Goal: Task Accomplishment & Management: Manage account settings

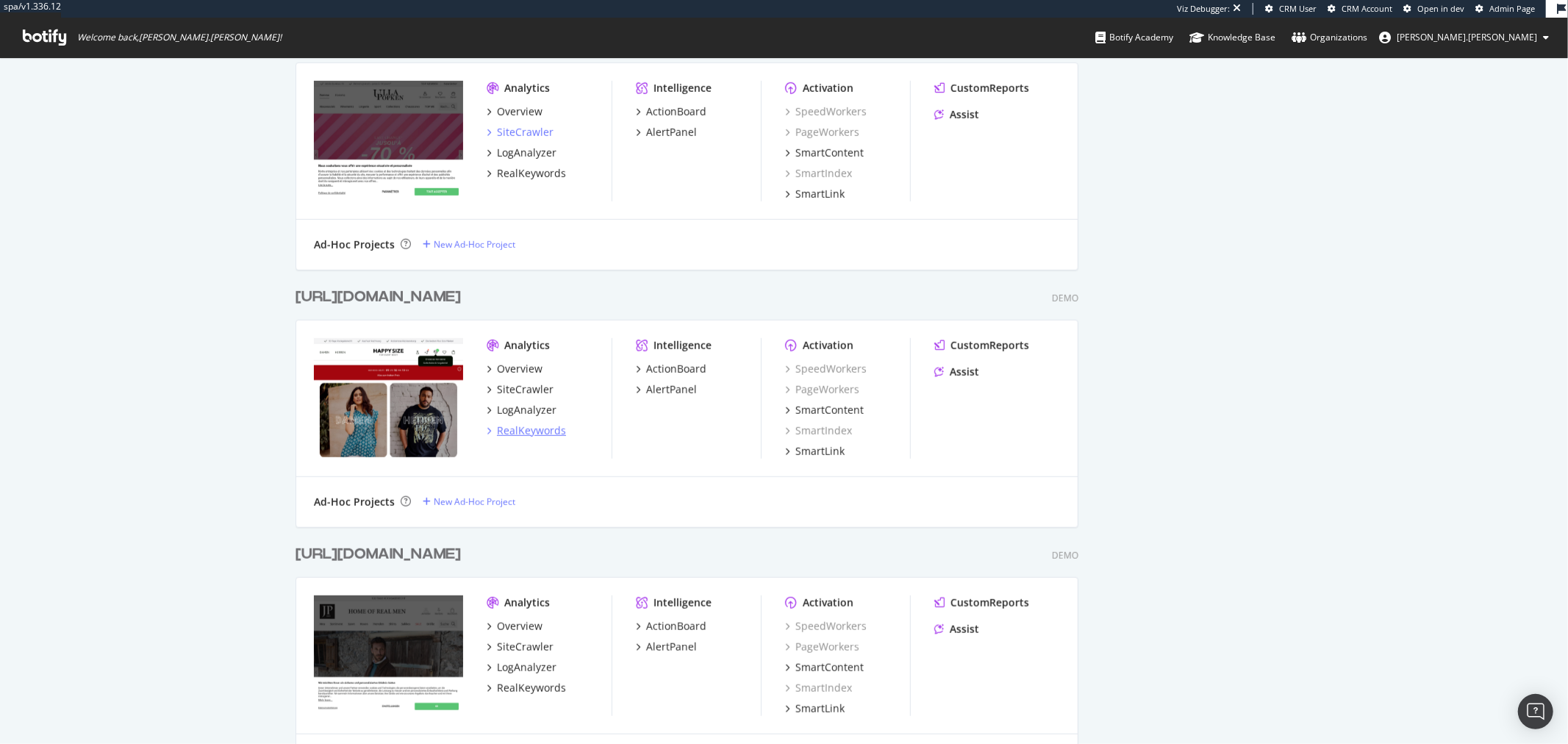
scroll to position [1019, 0]
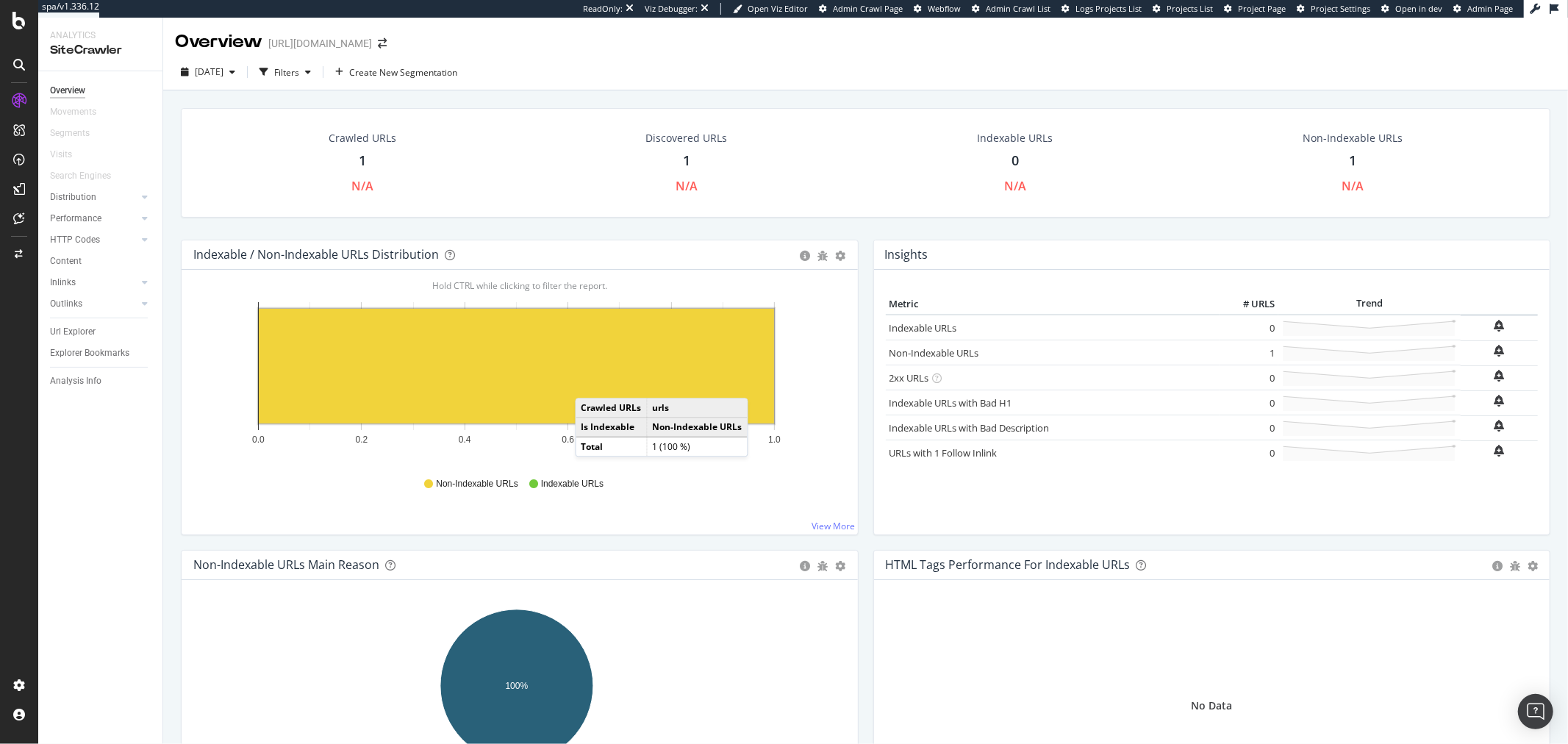
click at [591, 370] on rect "A chart." at bounding box center [516, 366] width 515 height 114
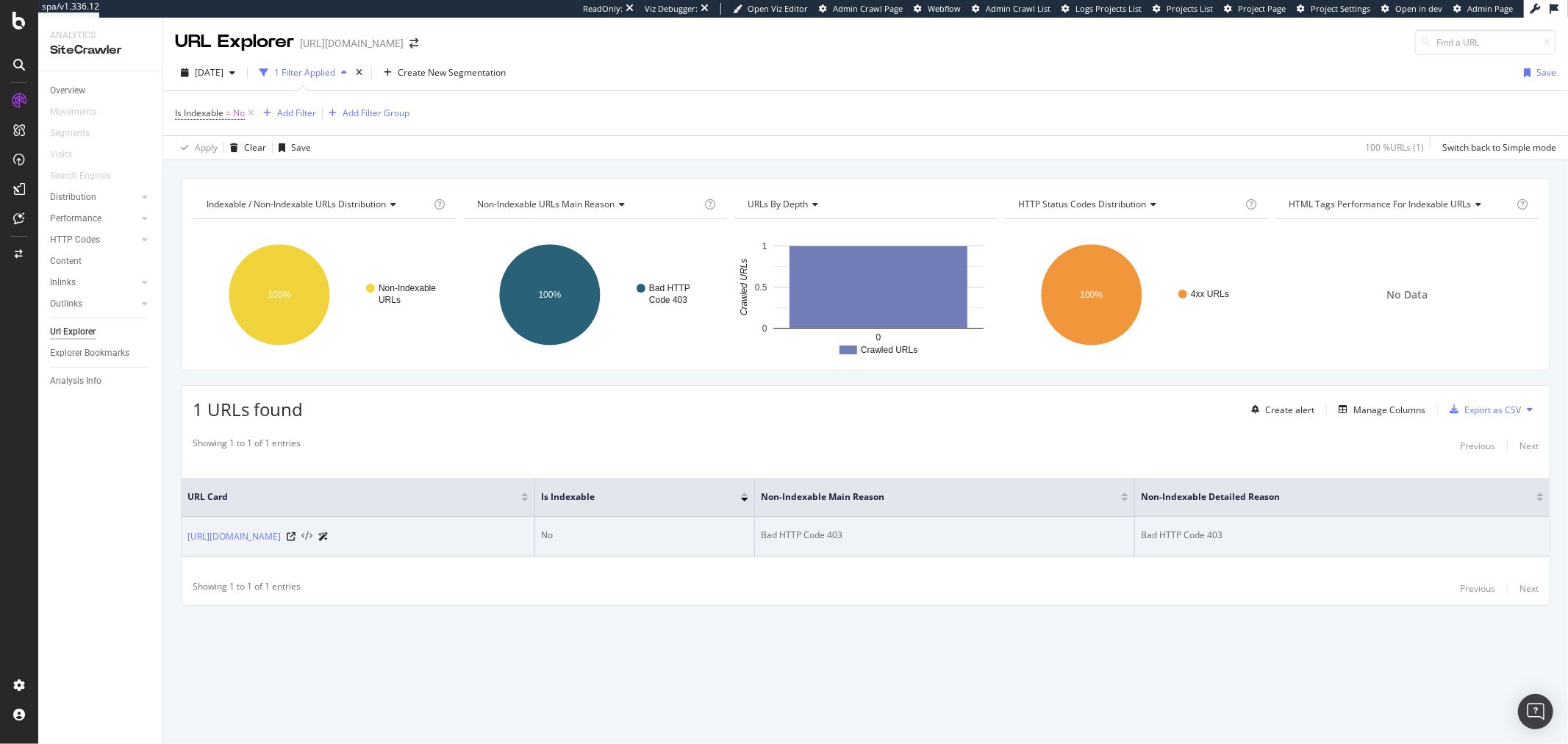
click at [303, 535] on icon at bounding box center [307, 536] width 11 height 10
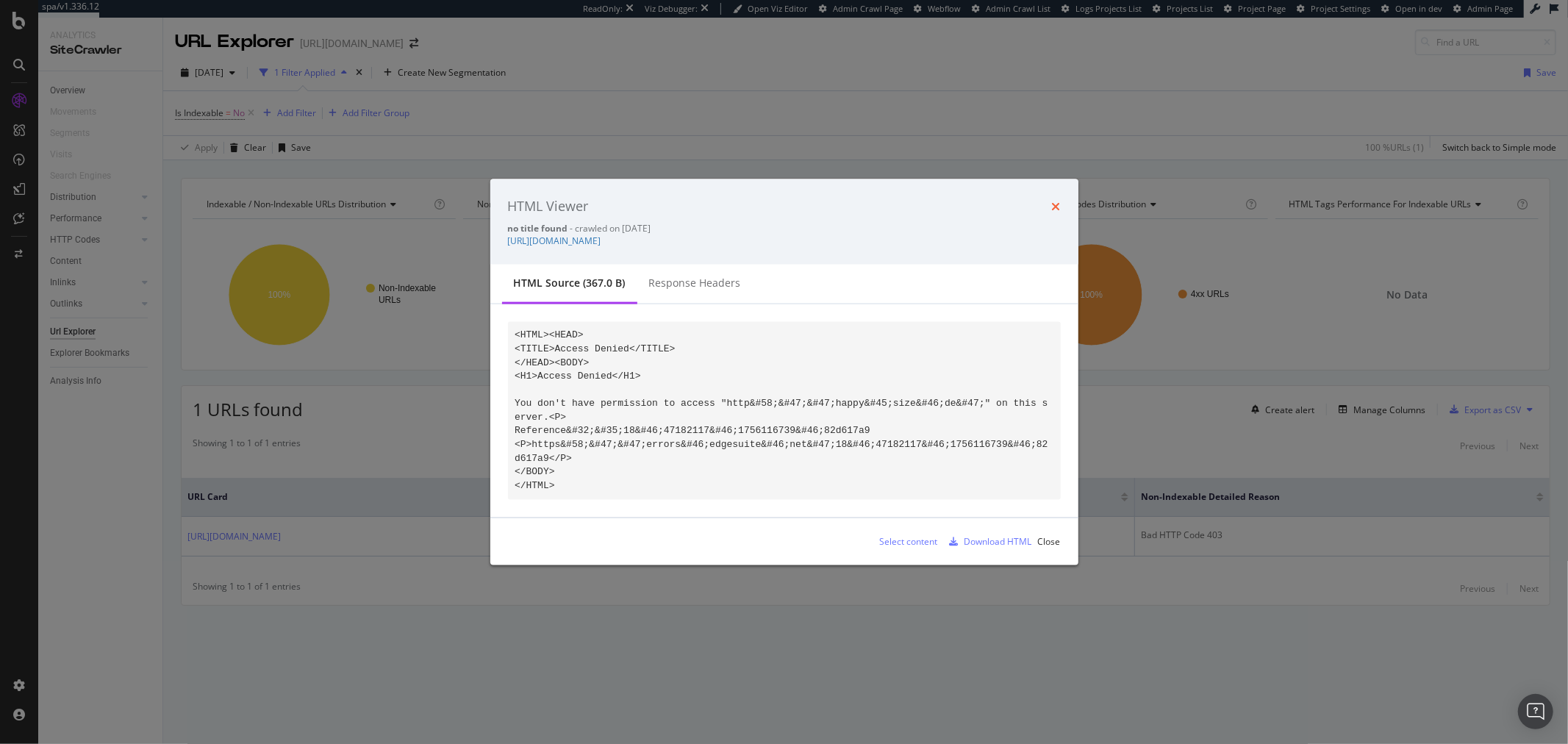
click at [1057, 211] on icon "times" at bounding box center [1056, 205] width 9 height 12
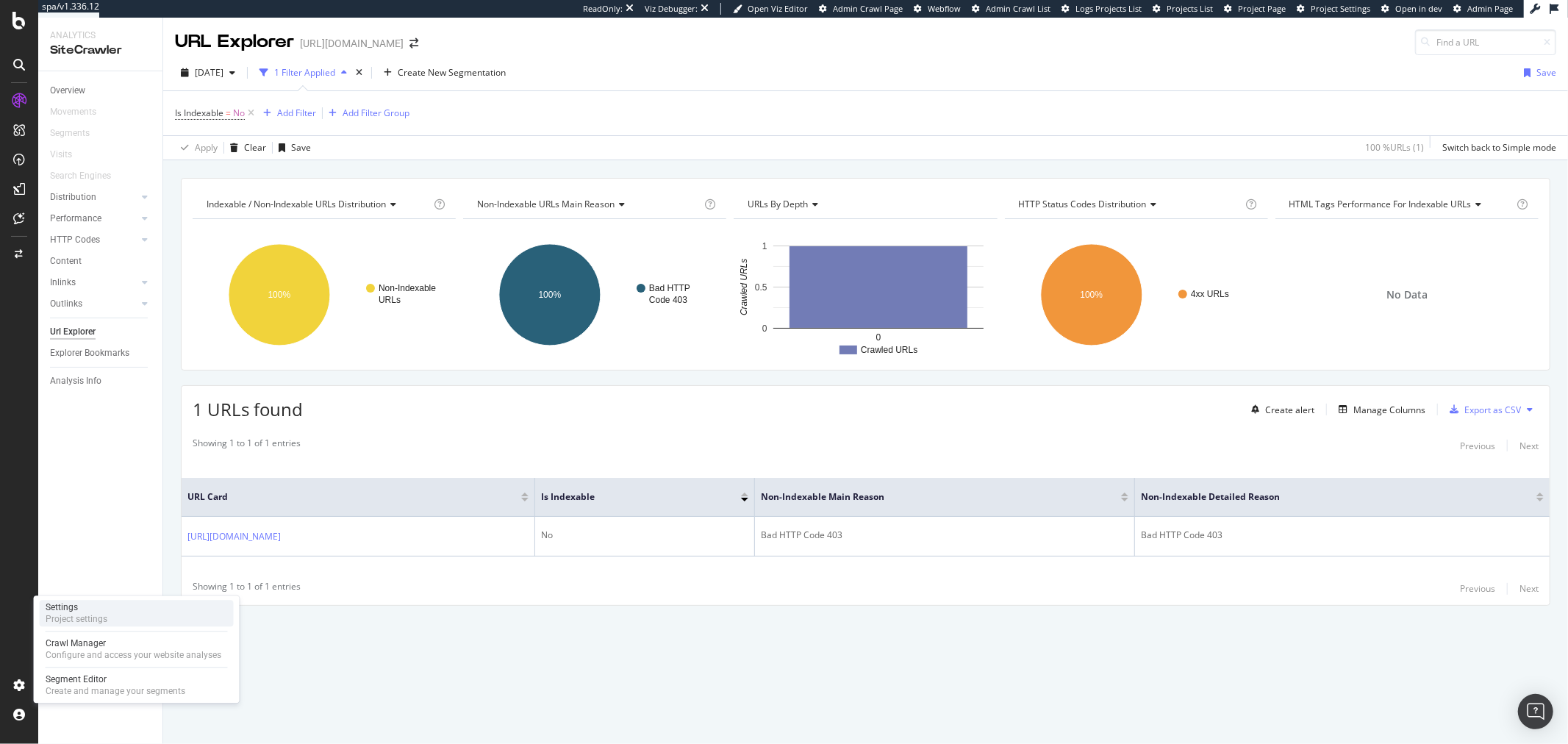
click at [118, 605] on div "Settings Project settings" at bounding box center [137, 613] width 194 height 27
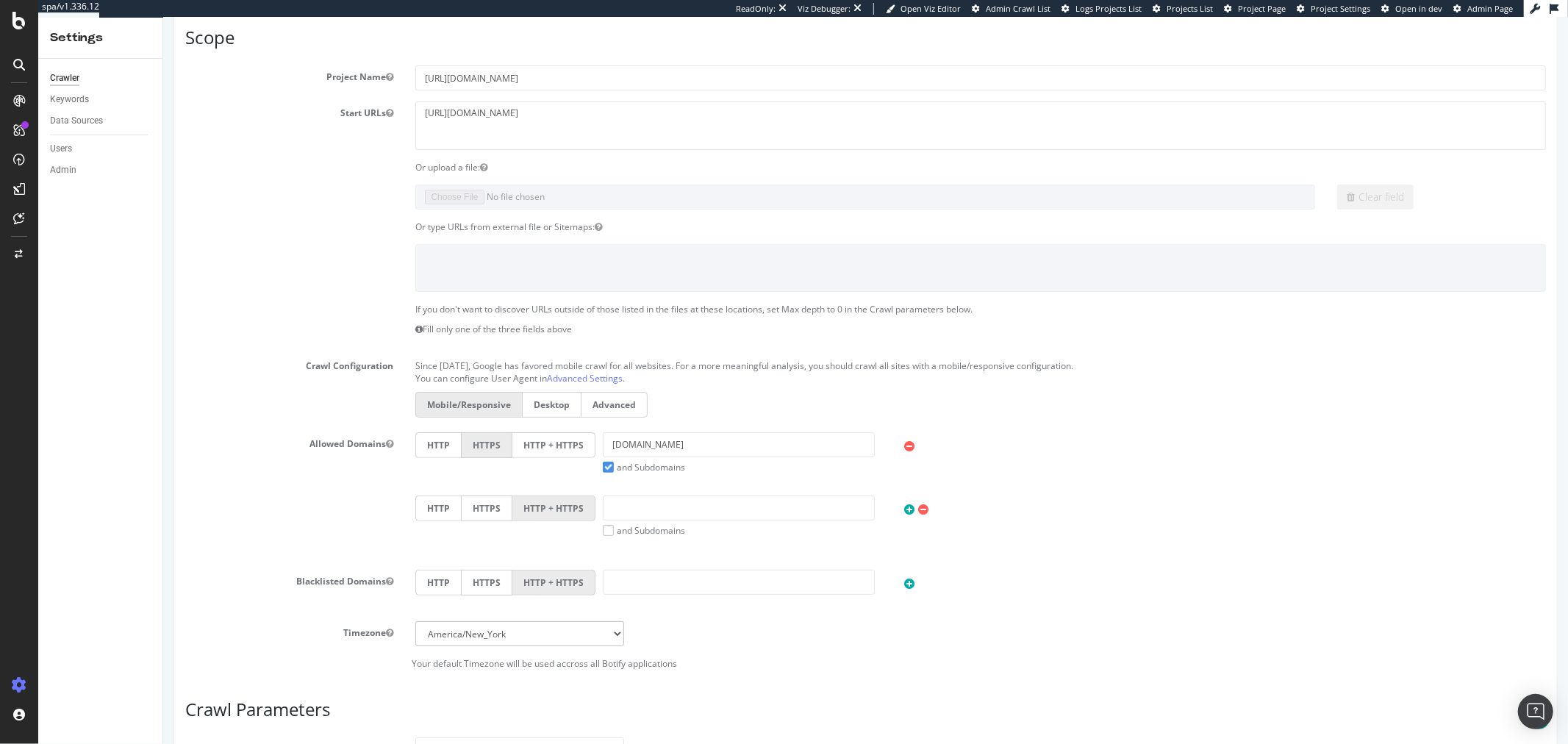
click at [536, 453] on label "HTTP + HTTPS" at bounding box center [553, 445] width 83 height 26
click at [162, 18] on input "HTTP + HTTPS" at bounding box center [162, 18] width 0 height 0
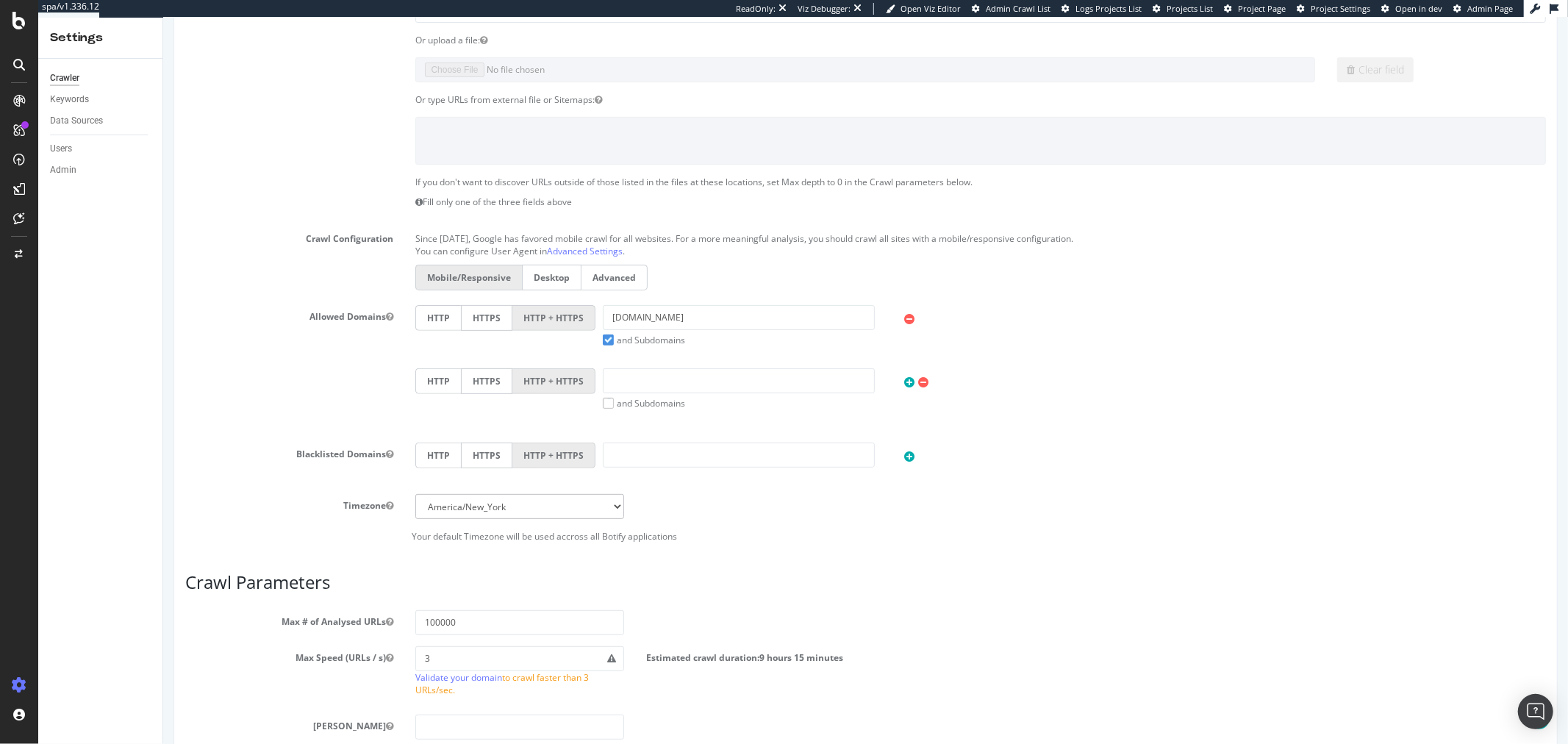
scroll to position [549, 0]
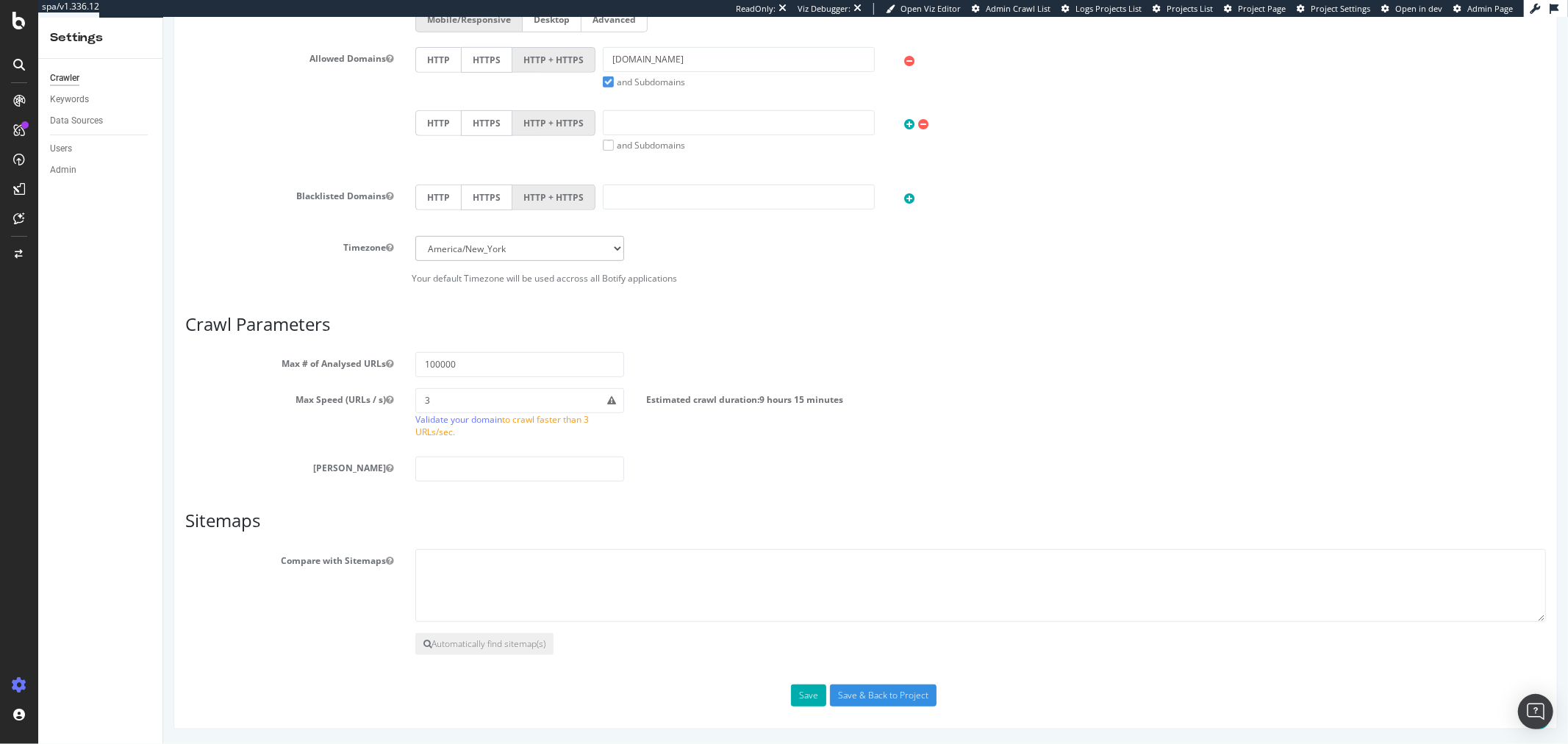
click at [798, 709] on div "Scope Project Name ullapopken_happy-size.de/_bbl Start URLs https://happy-size.…" at bounding box center [865, 173] width 1384 height 1114
click at [800, 699] on button "Save" at bounding box center [807, 695] width 35 height 22
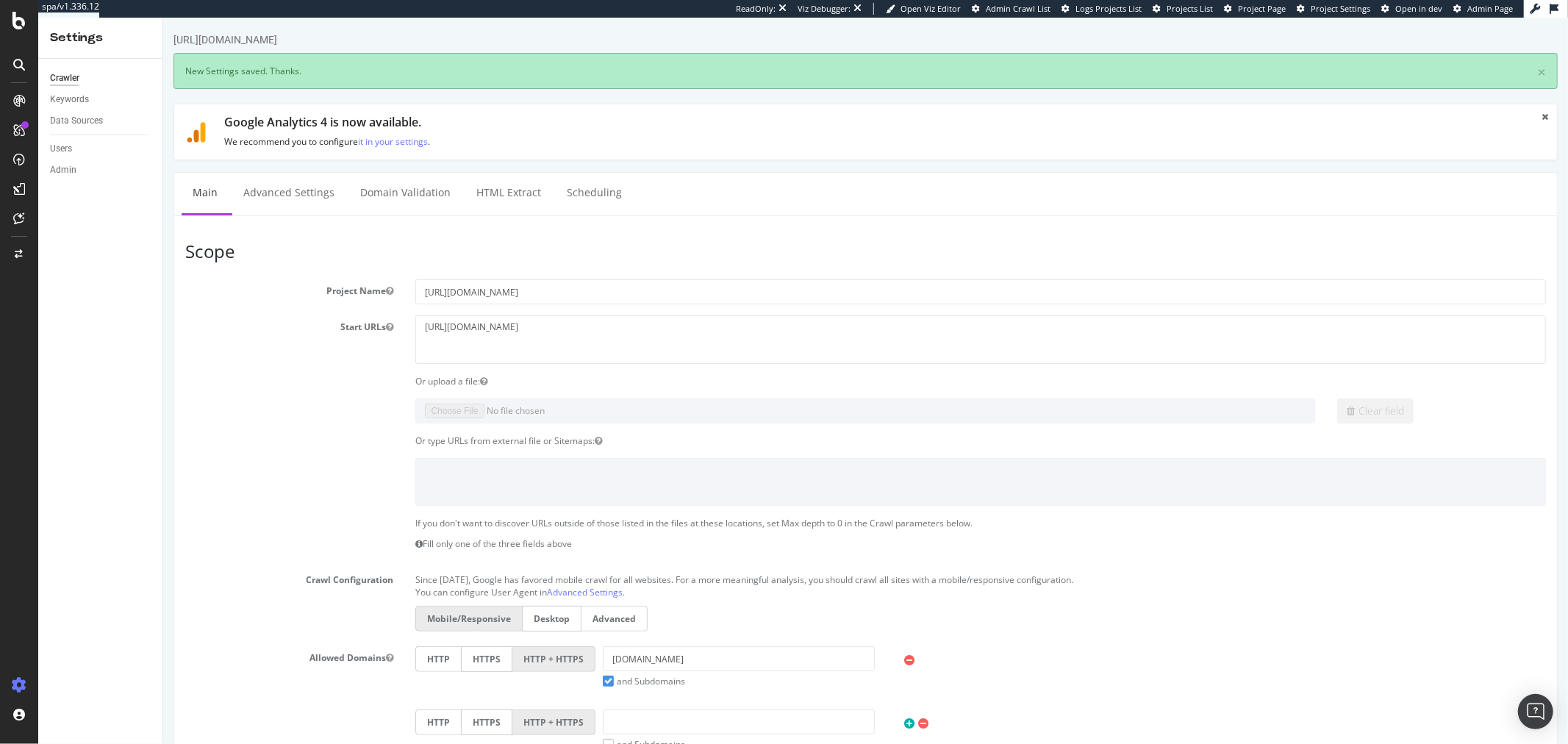
scroll to position [0, 0]
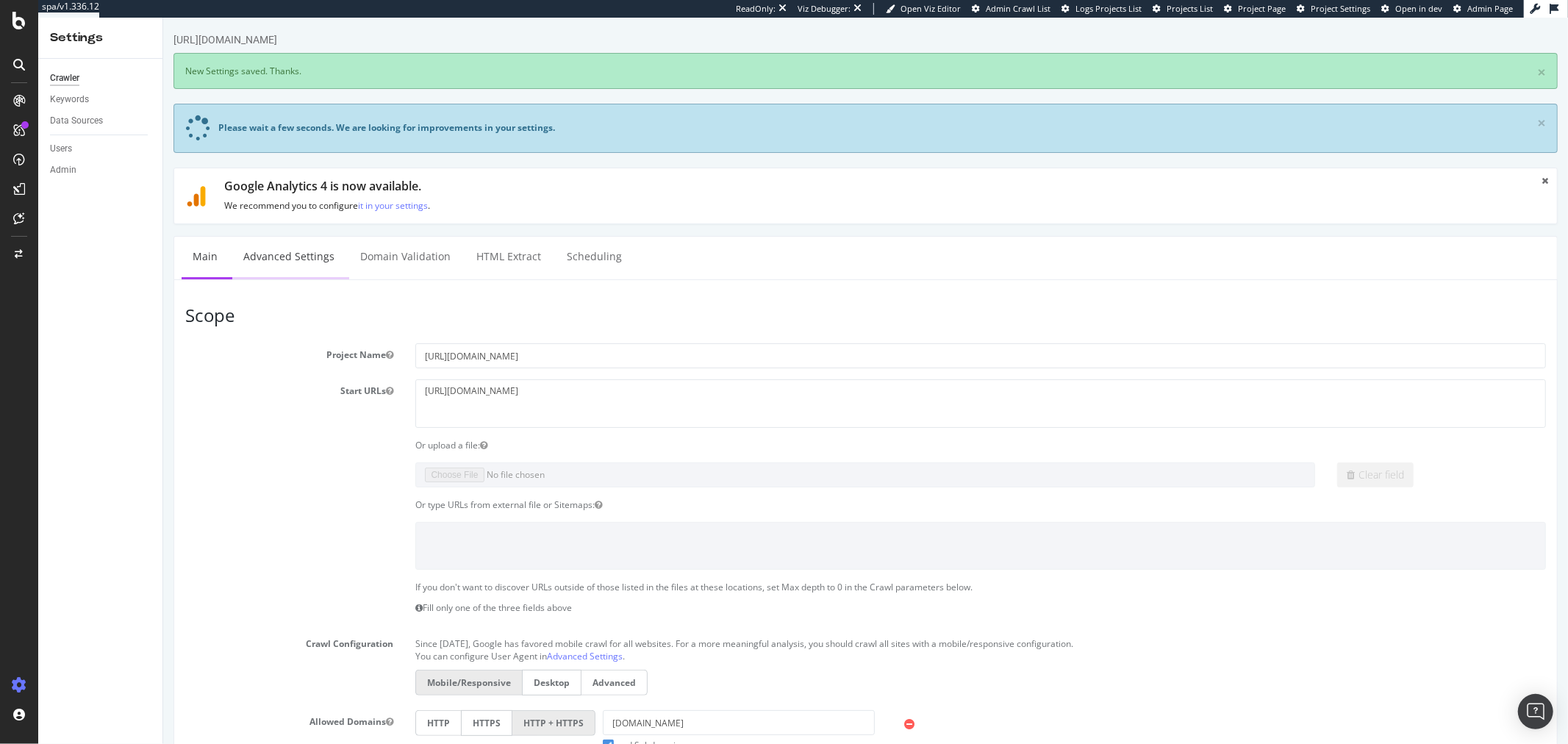
click at [299, 244] on link "Advanced Settings" at bounding box center [288, 257] width 114 height 41
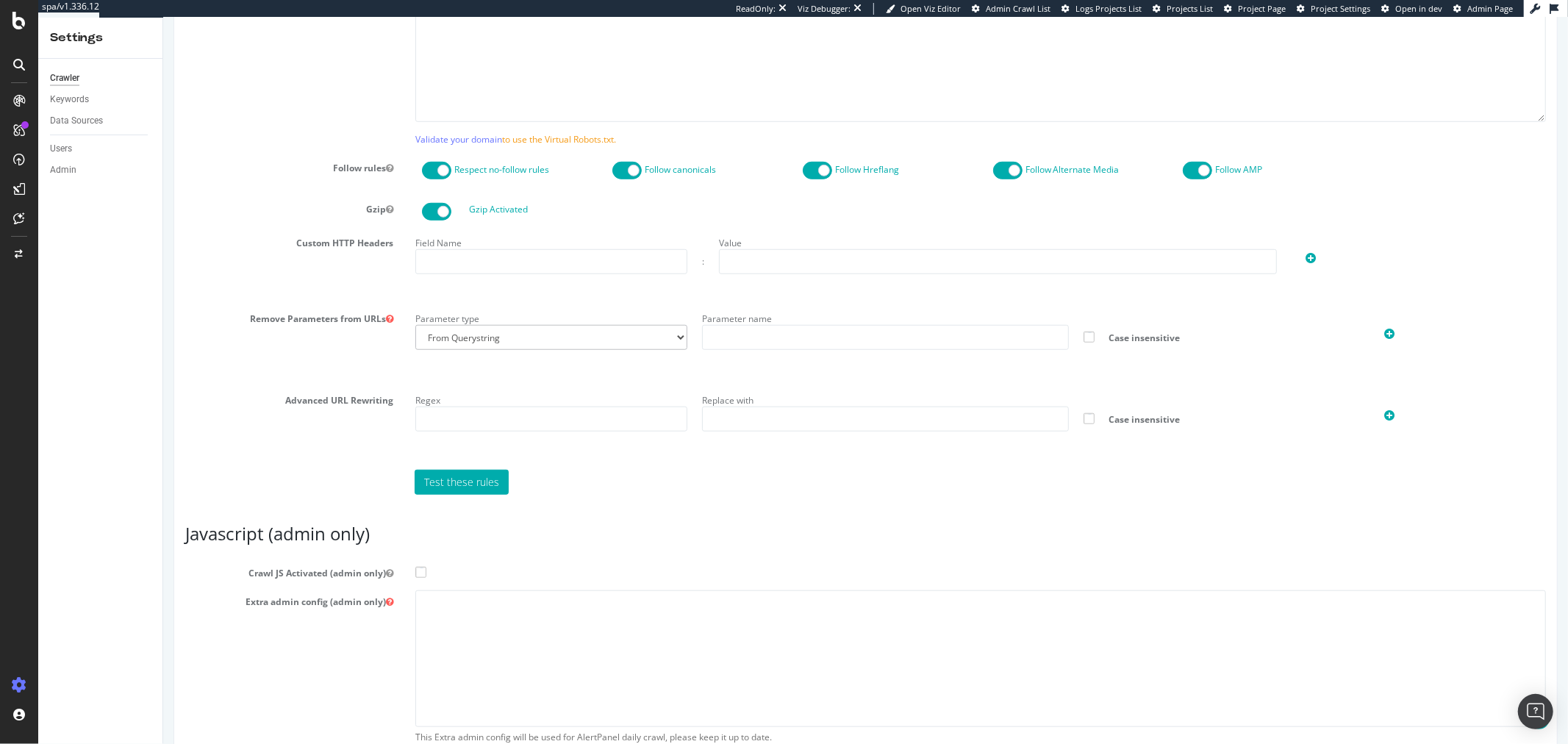
scroll to position [898, 0]
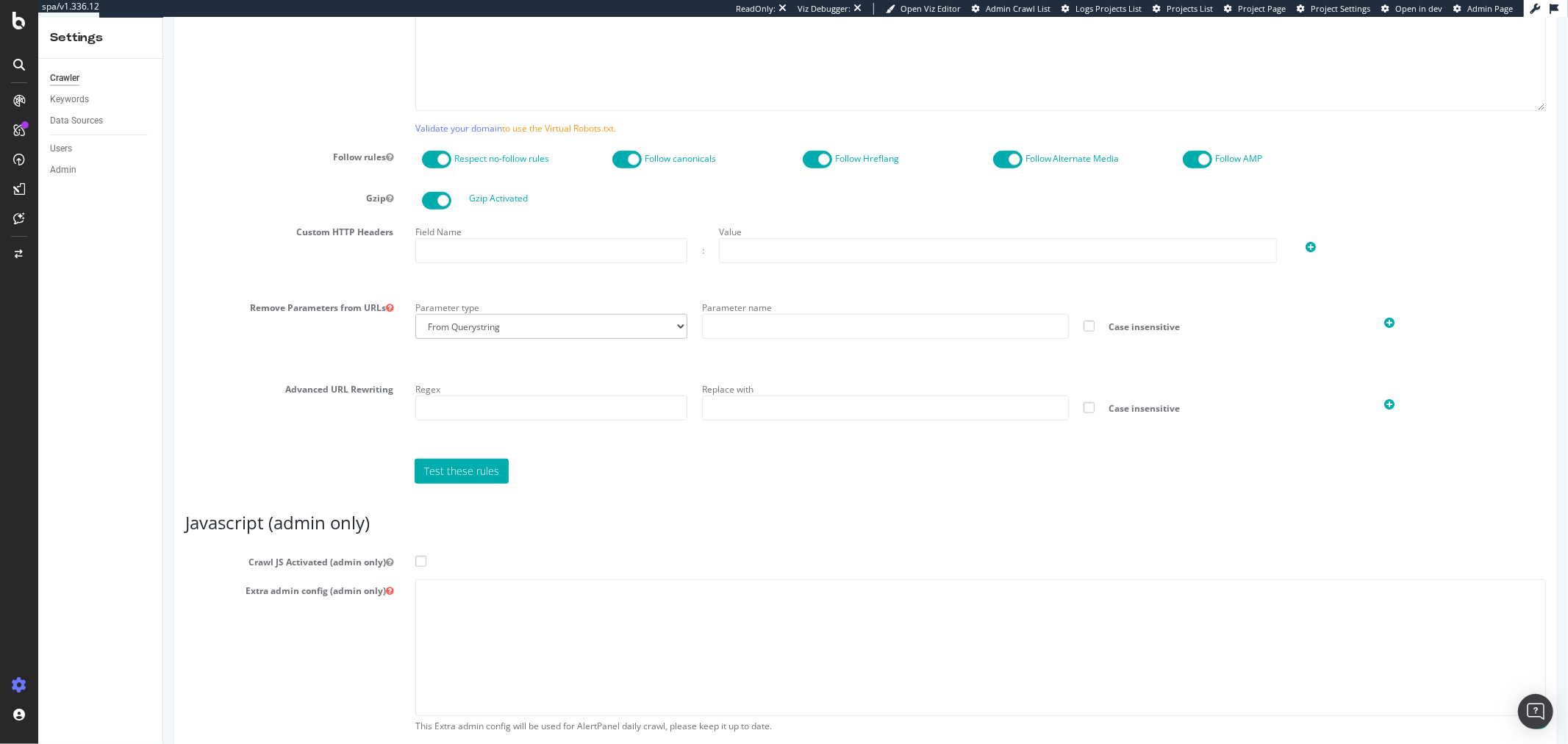
click at [422, 563] on span at bounding box center [420, 561] width 11 height 11
click at [162, 18] on input "Crawl JS Activated (admin only)" at bounding box center [162, 18] width 0 height 0
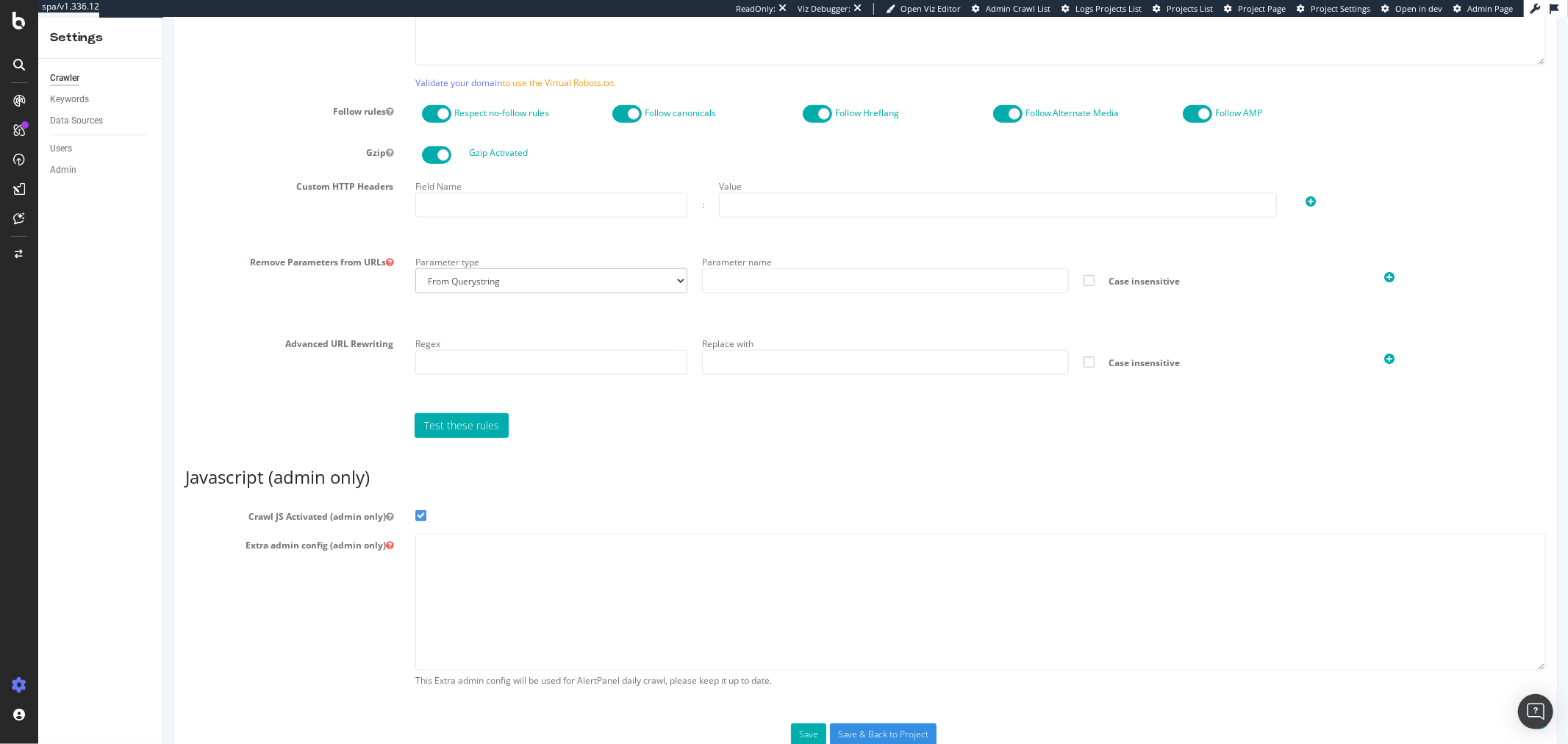
scroll to position [980, 0]
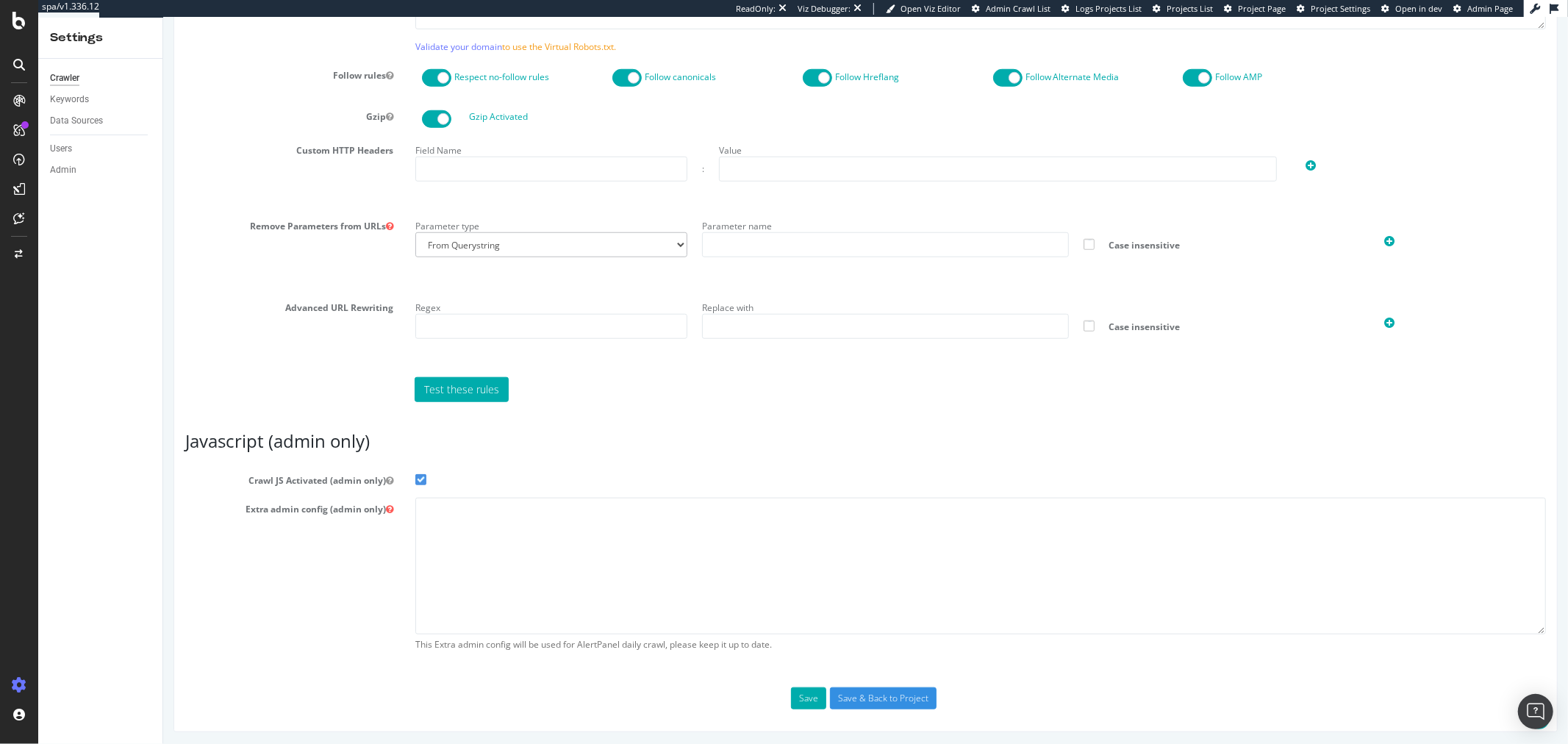
click at [656, 635] on div "This Extra admin config will be used for AlertPanel daily crawl, please keep it…" at bounding box center [980, 577] width 1153 height 161
click at [665, 591] on textarea at bounding box center [979, 565] width 1130 height 136
paste textarea "{ "flags": [ "cube" ], "beta": { "pap_mini_rules": [ "+* #everything else" ] },…"
type textarea "{ "flags": [ "cube" ], "beta": { "pap_mini_rules": [ "+* #everything else" ] },…"
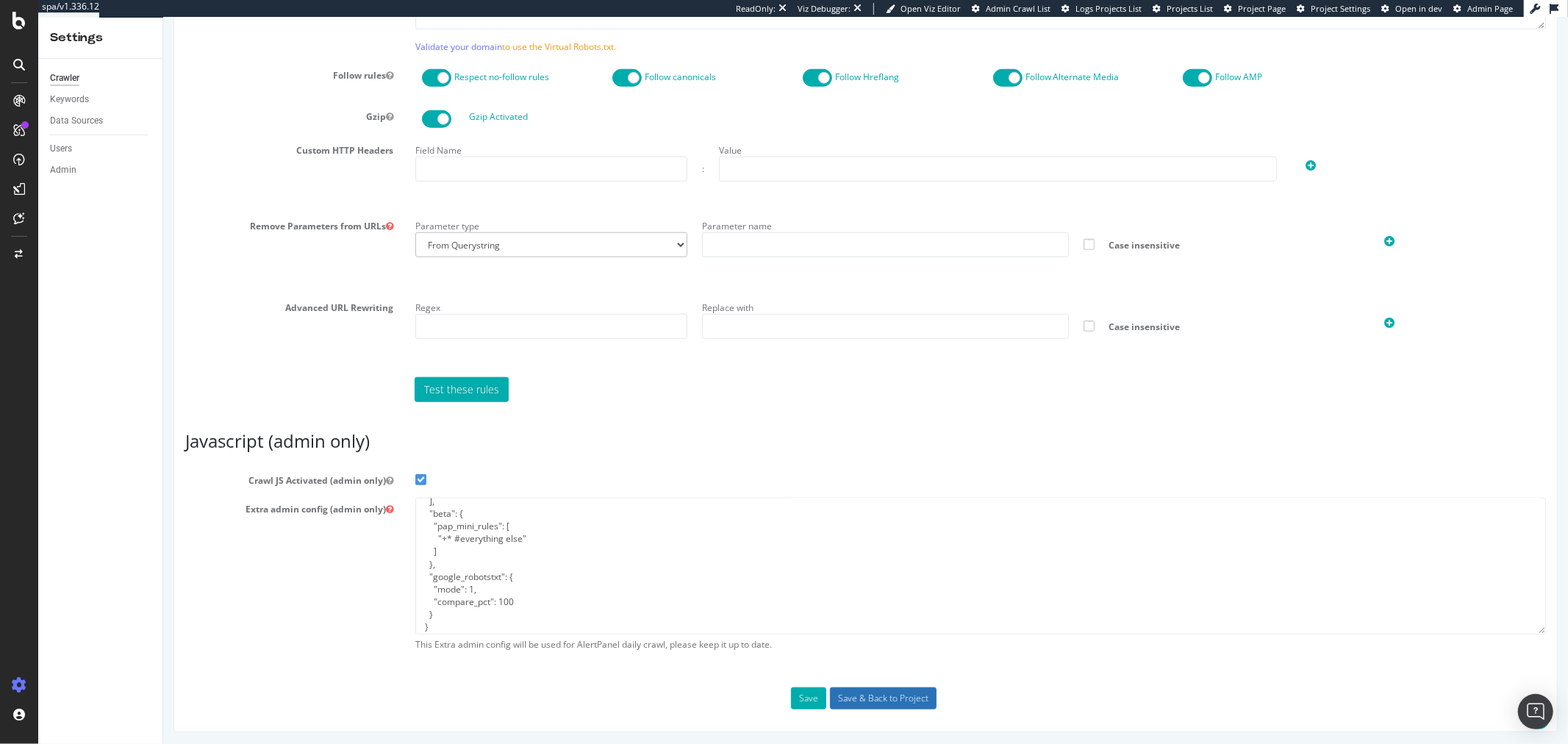
click at [907, 706] on input "Save & Back to Project" at bounding box center [883, 698] width 107 height 22
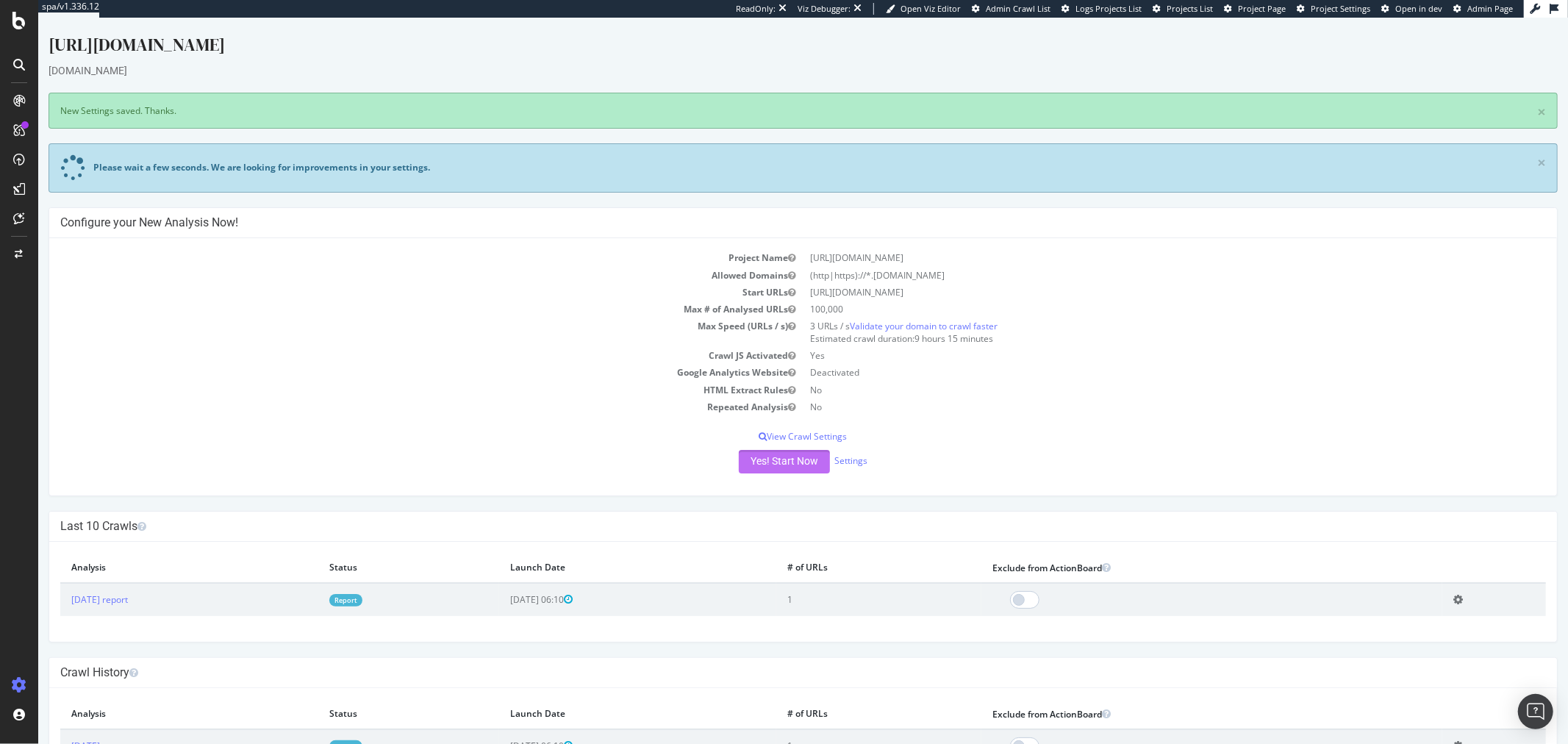
click at [782, 468] on button "Yes! Start Now" at bounding box center [783, 461] width 91 height 23
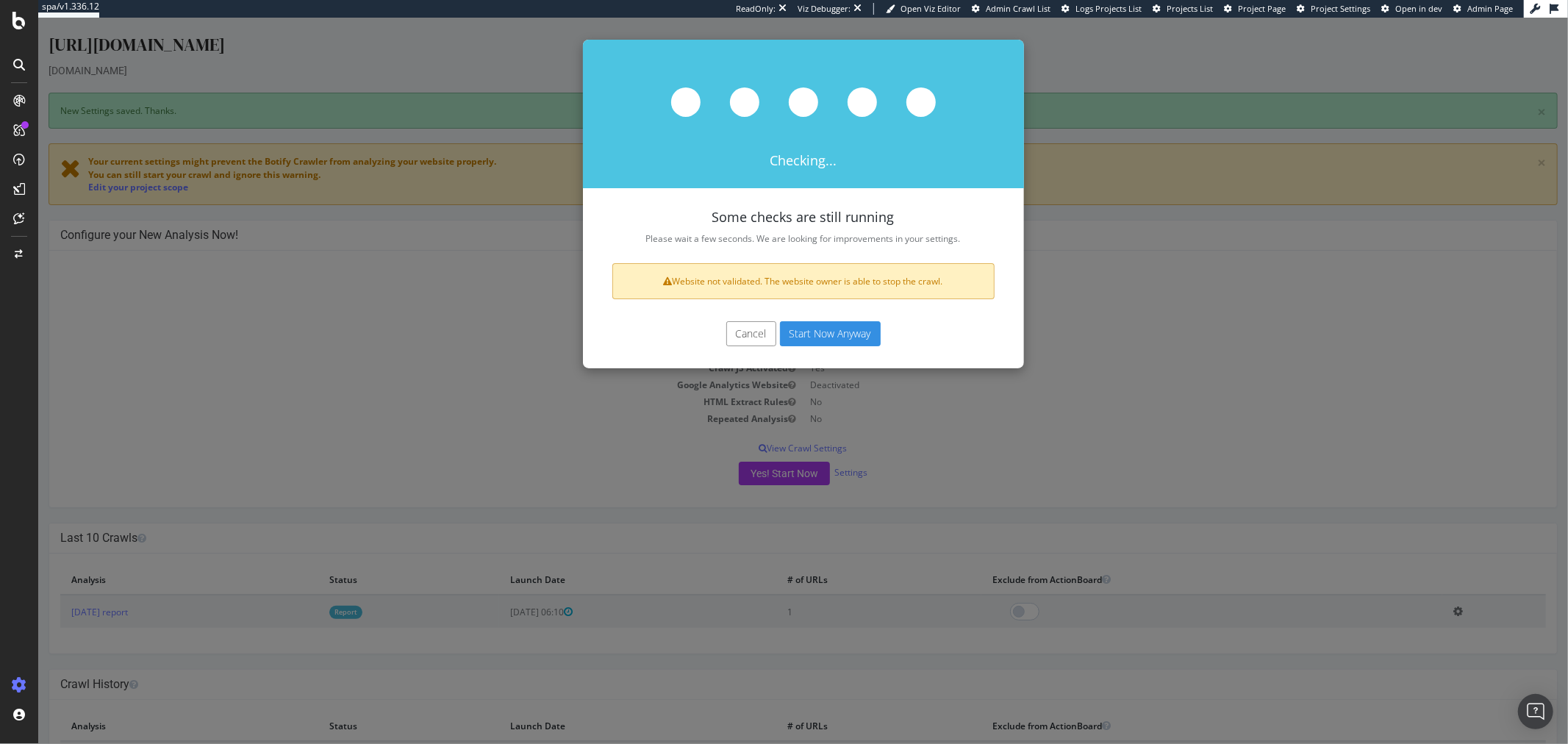
click at [841, 334] on button "Start Now Anyway" at bounding box center [829, 334] width 101 height 25
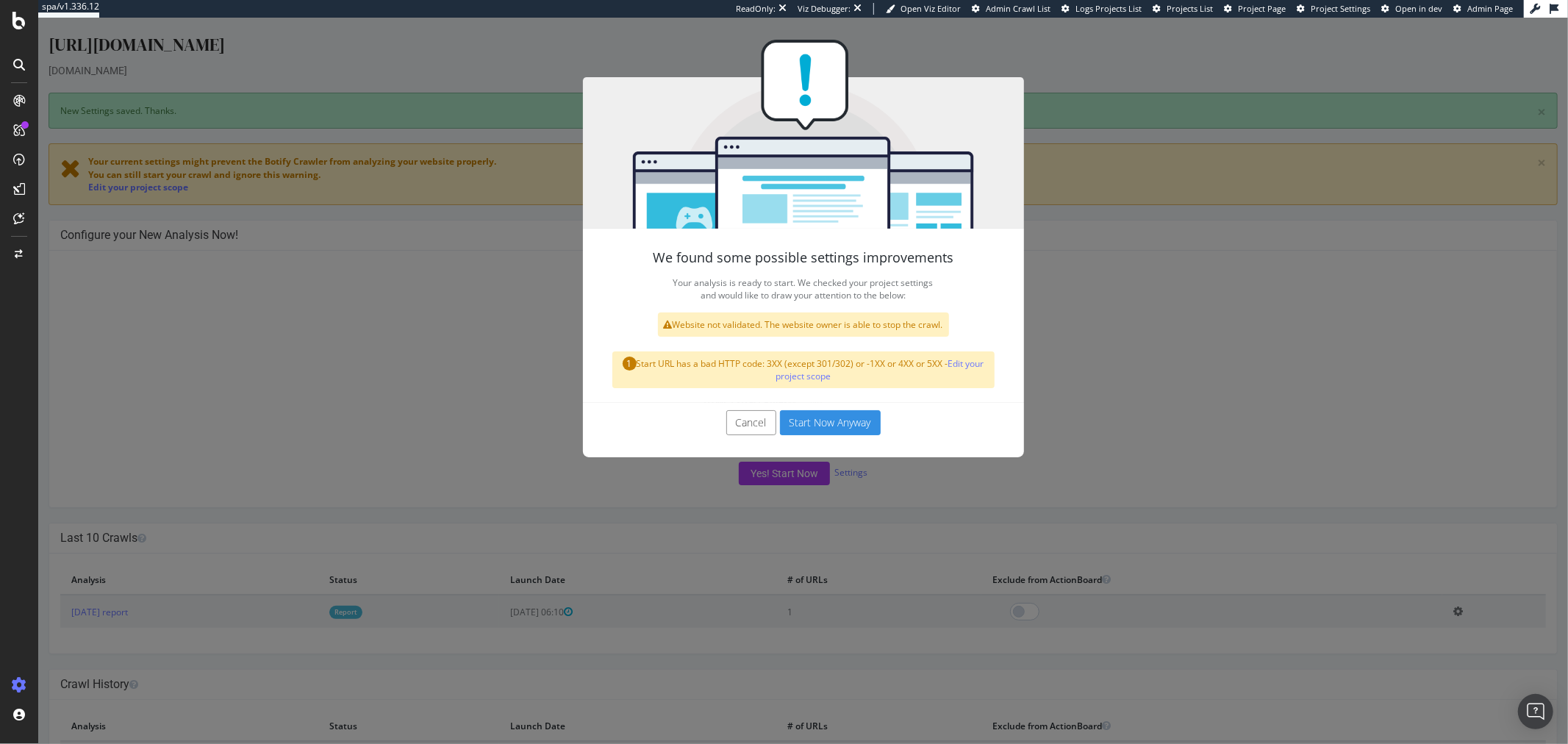
click at [840, 424] on button "Start Now Anyway" at bounding box center [829, 423] width 101 height 25
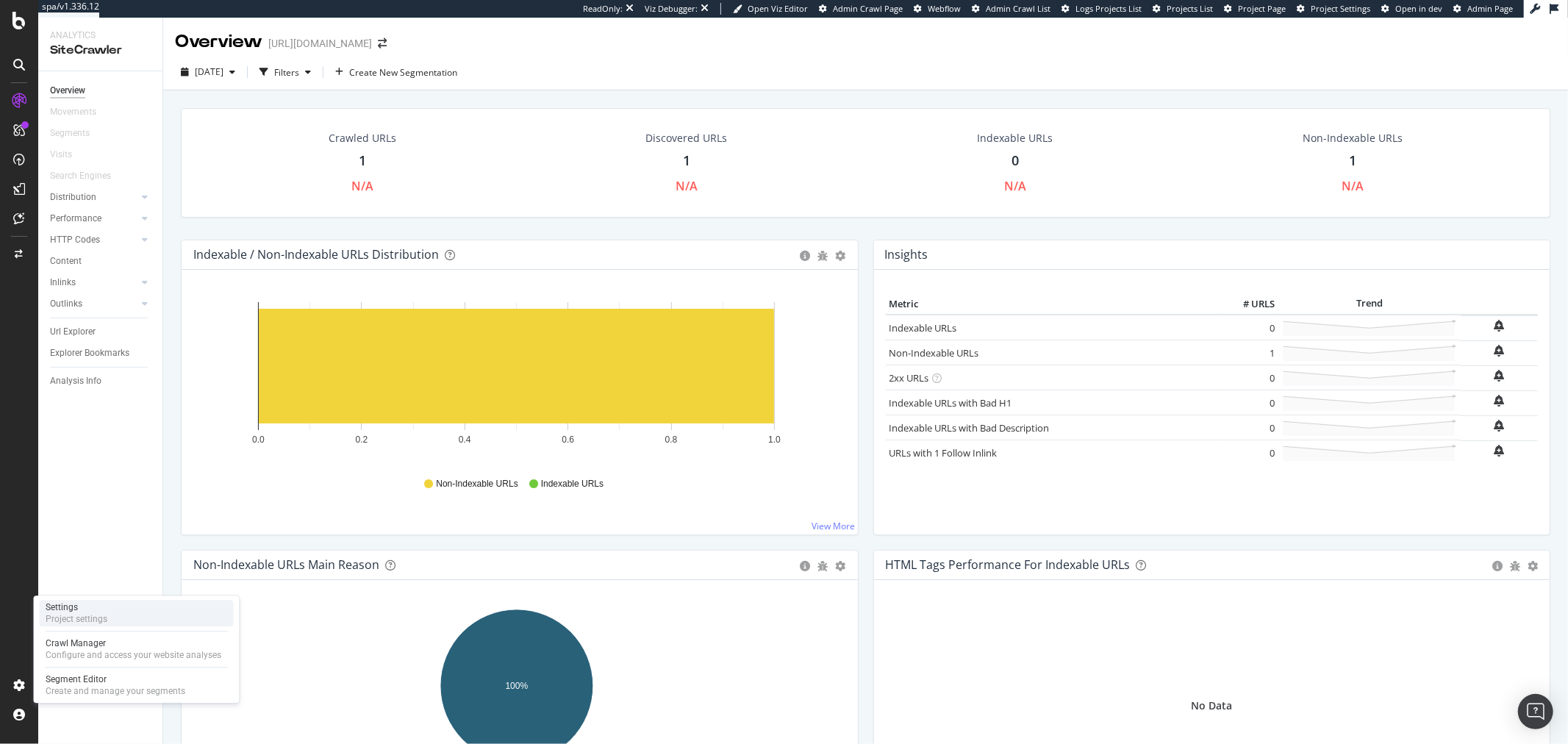
click at [89, 616] on div "Project settings" at bounding box center [76, 619] width 62 height 12
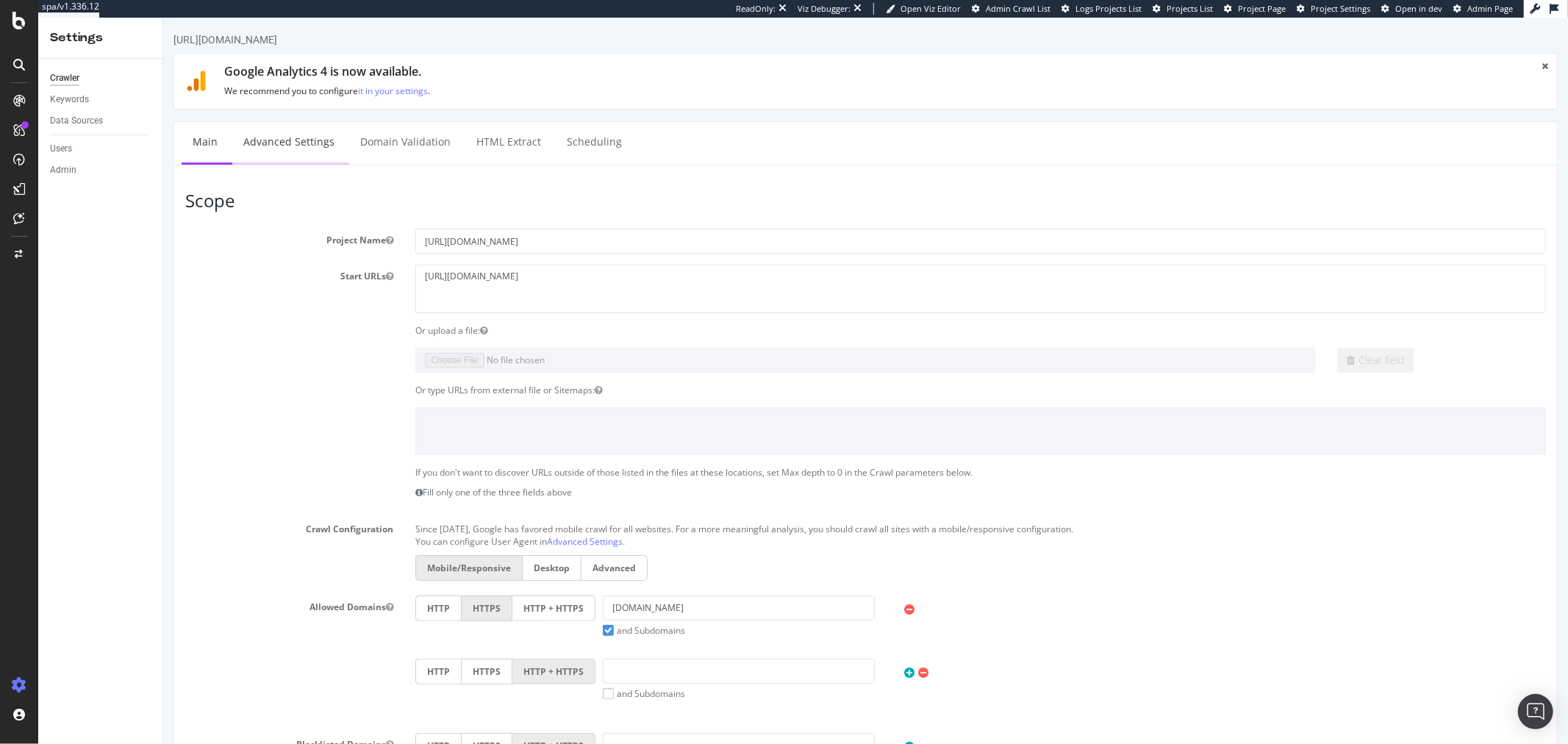
click at [294, 144] on link "Advanced Settings" at bounding box center [288, 143] width 114 height 41
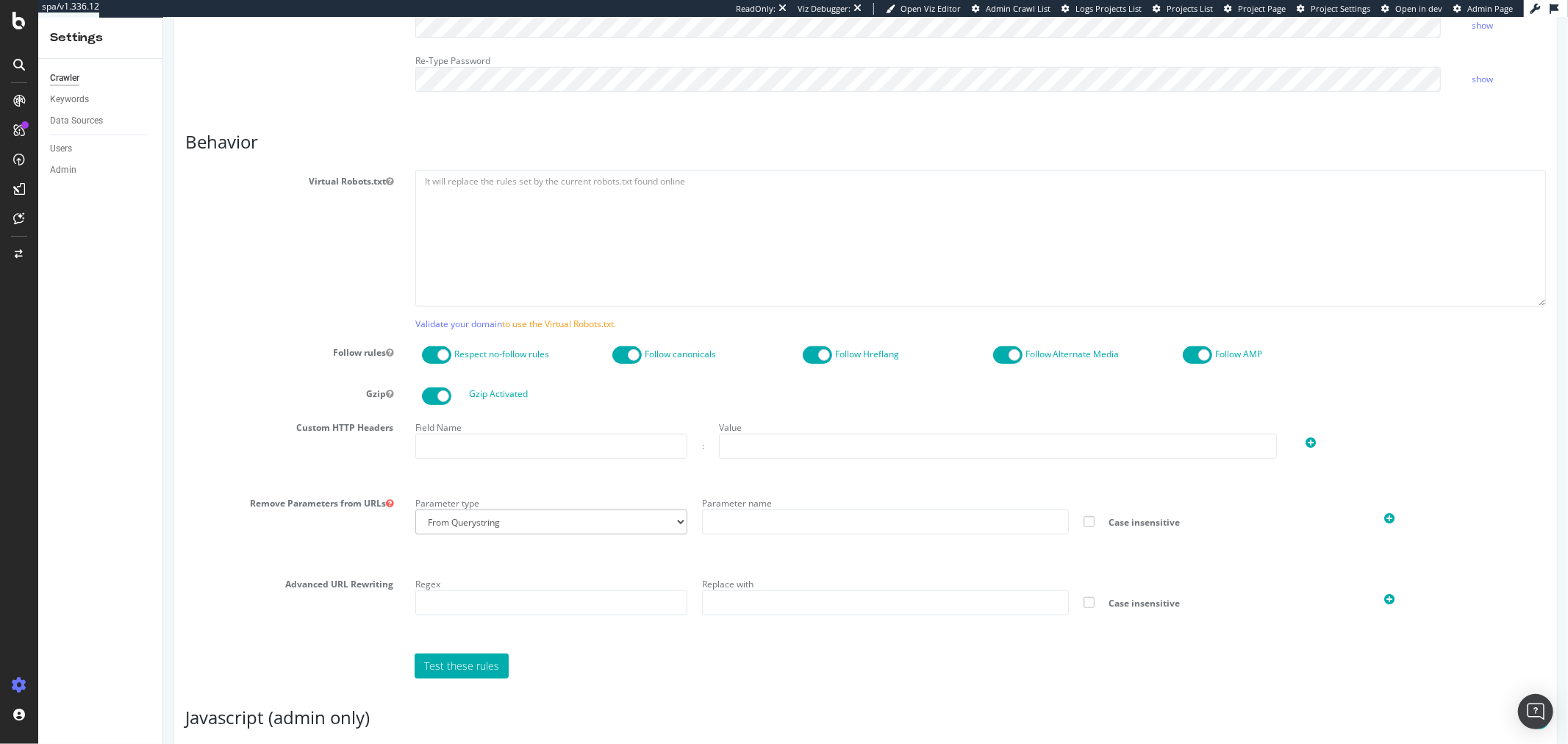
scroll to position [906, 0]
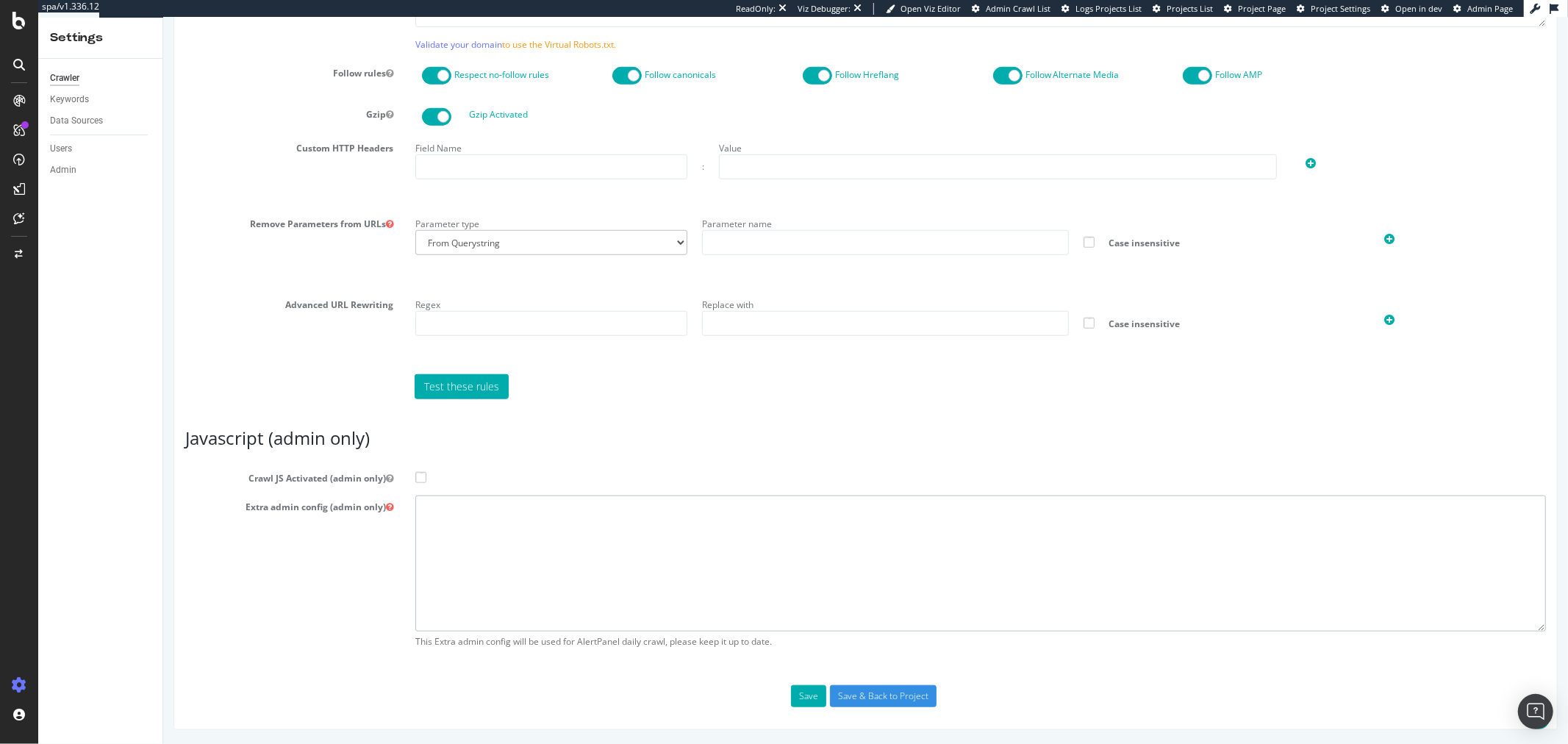
click at [656, 555] on textarea at bounding box center [979, 564] width 1130 height 136
paste textarea "{ "flags": [ "cube" ], "beta": { "pap_mini_rules": [ "+* #everything else" ] },…"
type textarea "{ "flags": [ "cube" ], "beta": { "pap_mini_rules": [ "+* #everything else" ] },…"
click at [418, 475] on span at bounding box center [420, 478] width 11 height 11
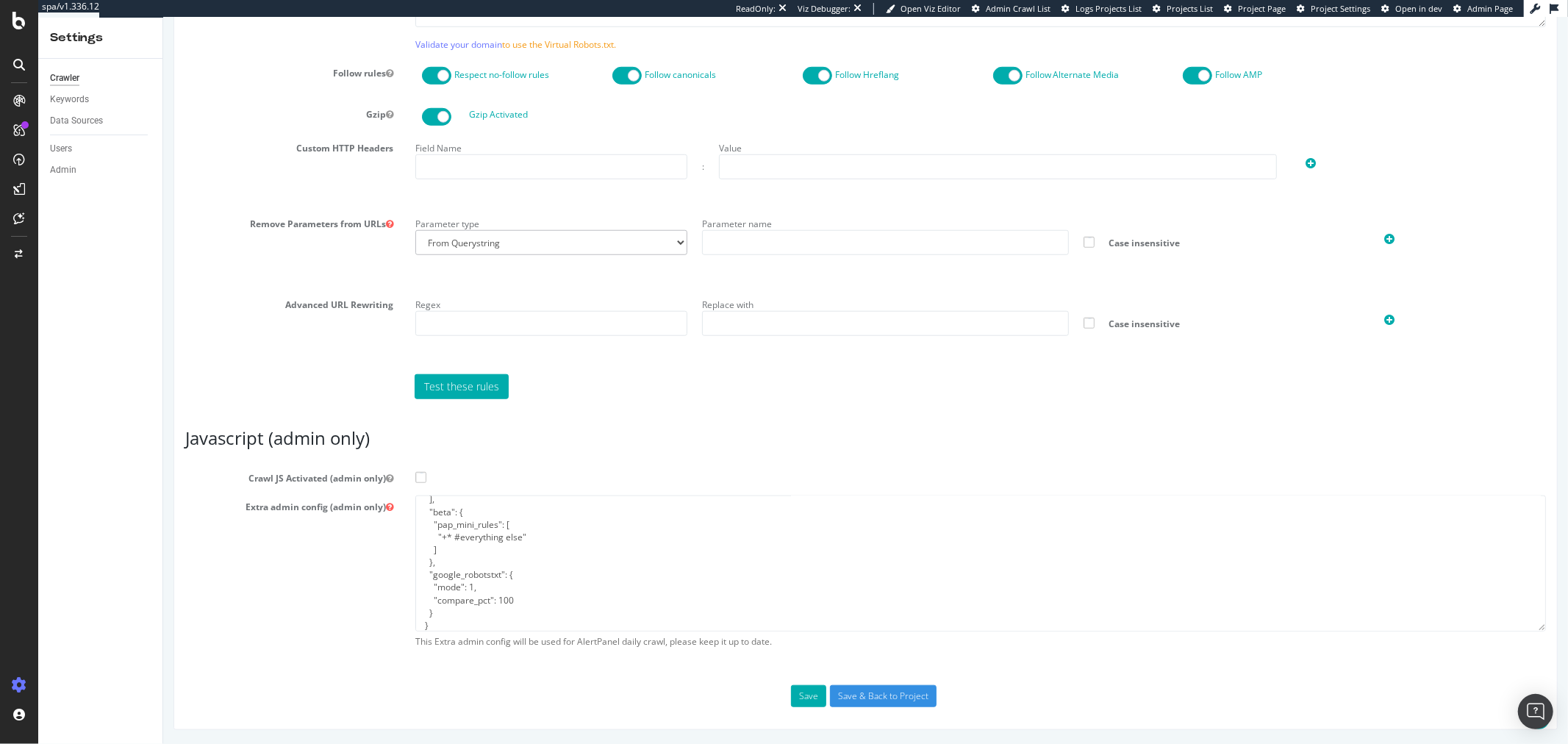
click at [162, 18] on input "Crawl JS Activated (admin only)" at bounding box center [162, 18] width 0 height 0
click at [866, 692] on input "Save & Back to Project" at bounding box center [883, 696] width 107 height 22
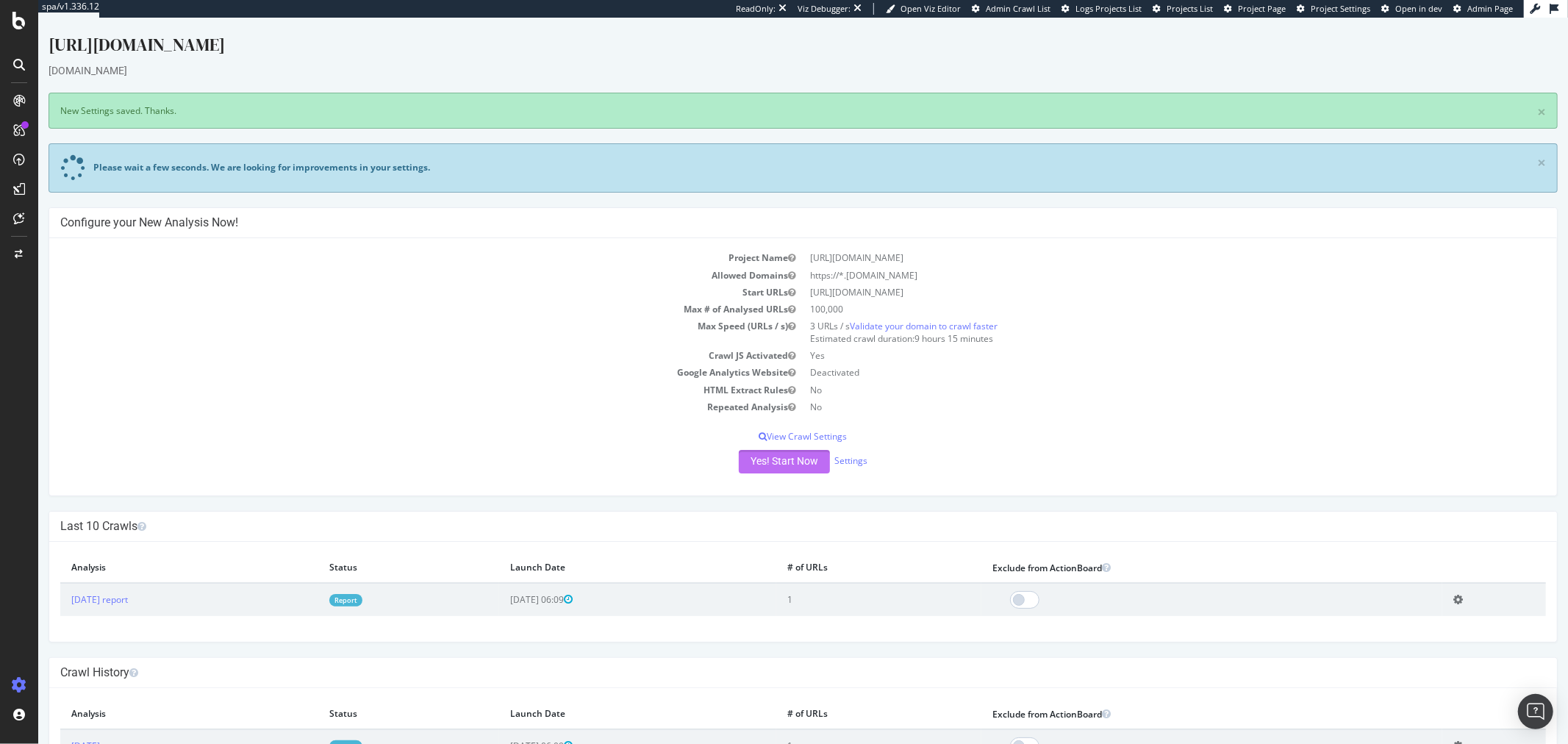
click at [753, 452] on button "Yes! Start Now" at bounding box center [783, 461] width 91 height 23
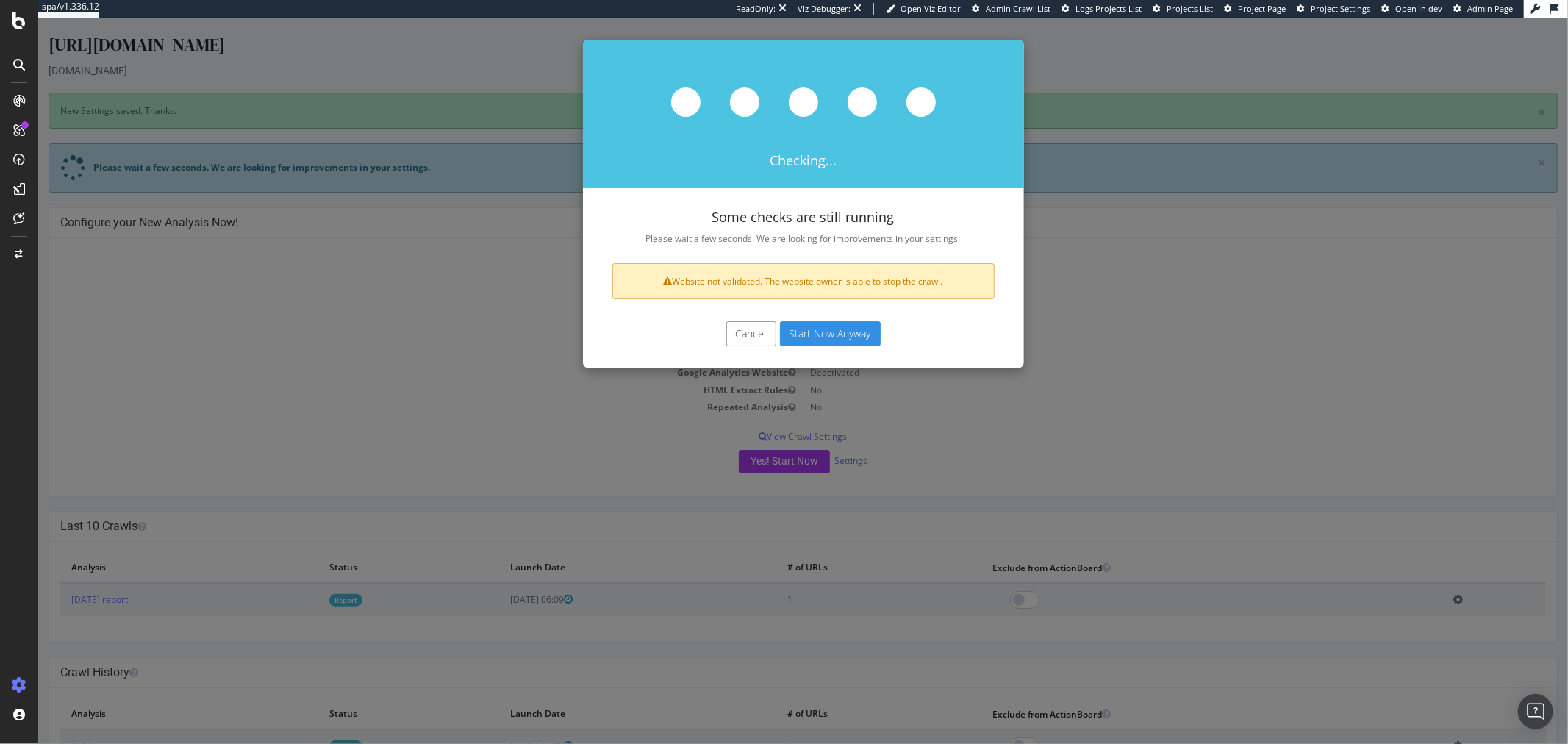
click at [831, 322] on button "Start Now Anyway" at bounding box center [829, 334] width 101 height 25
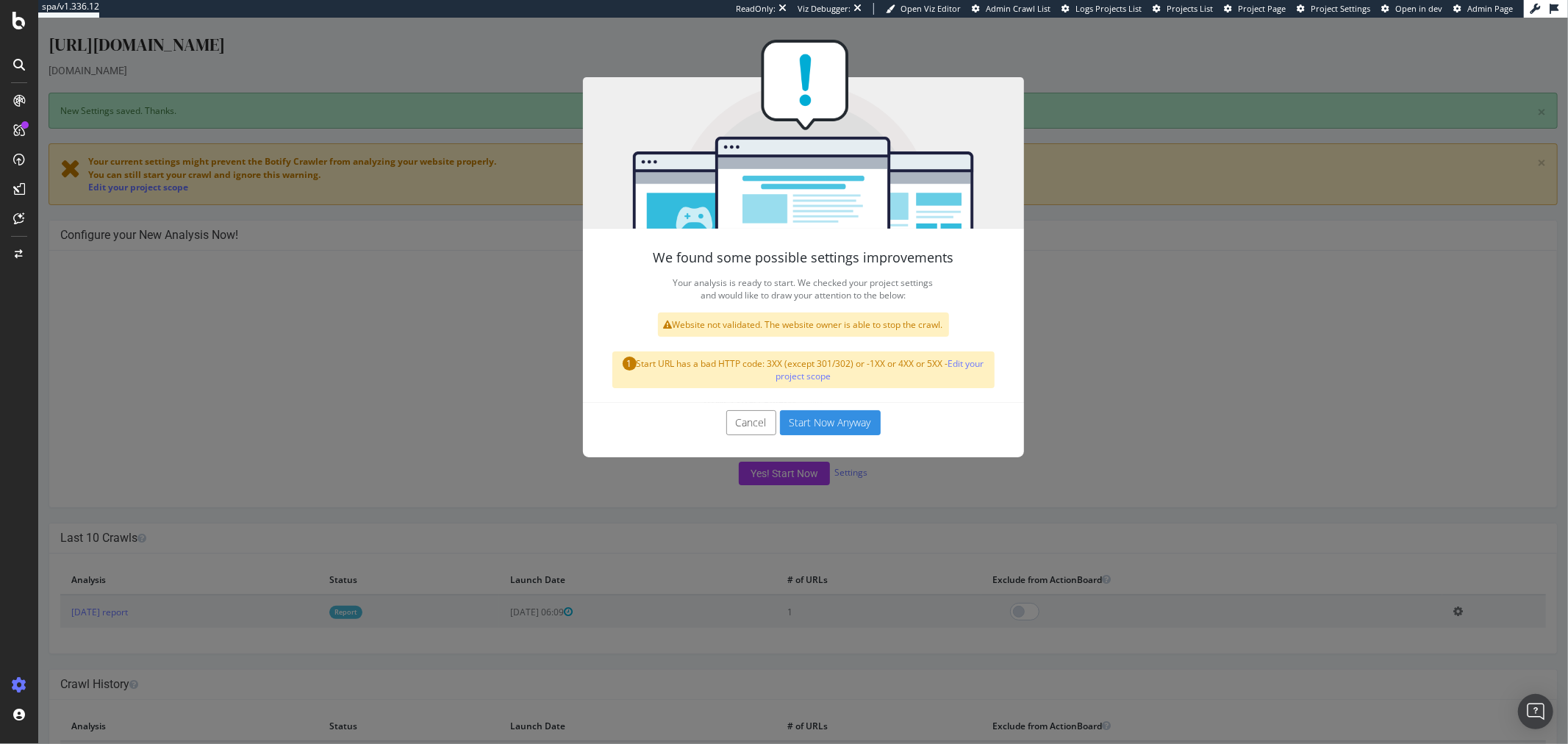
click at [822, 419] on button "Start Now Anyway" at bounding box center [829, 423] width 101 height 25
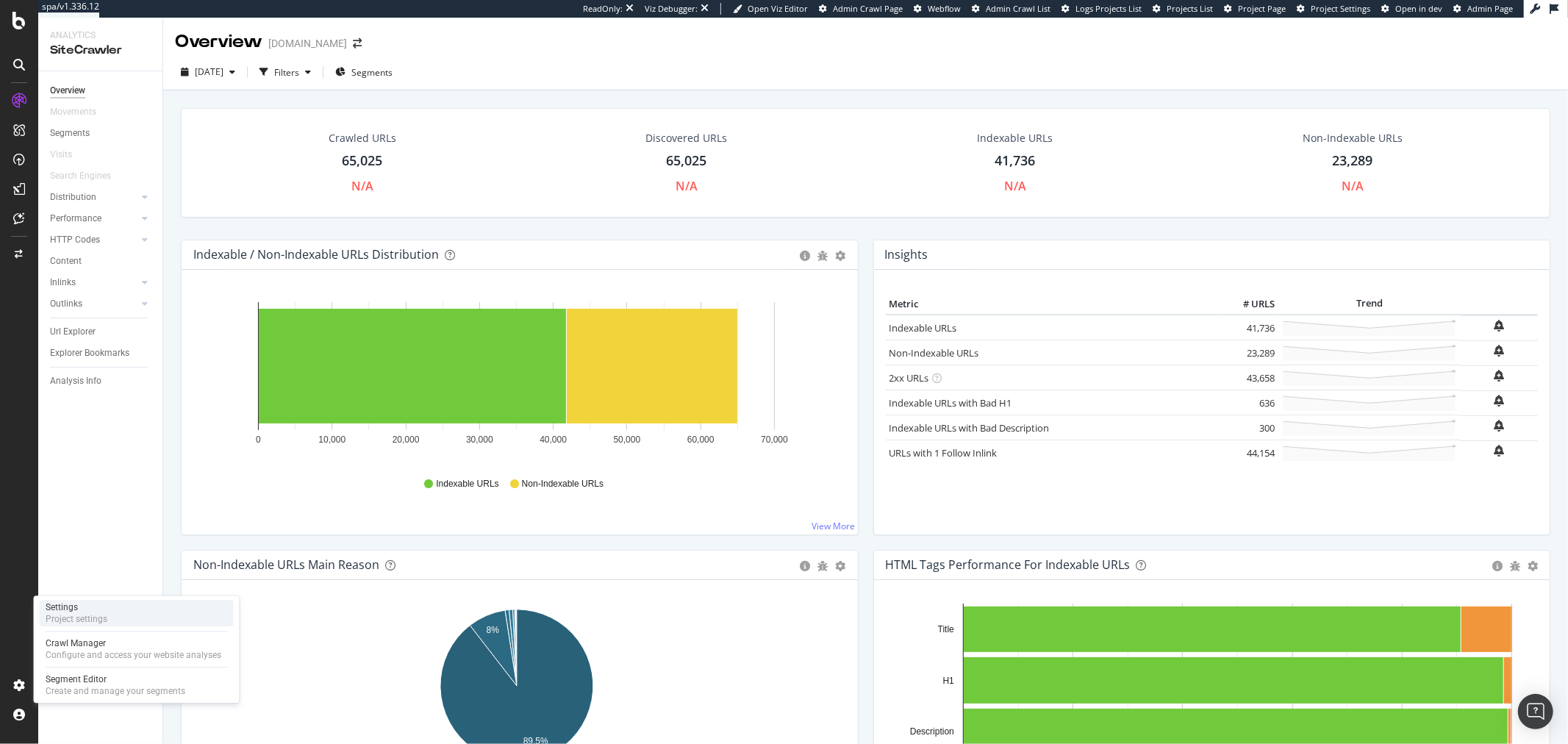
click at [92, 608] on div "Settings" at bounding box center [76, 607] width 62 height 12
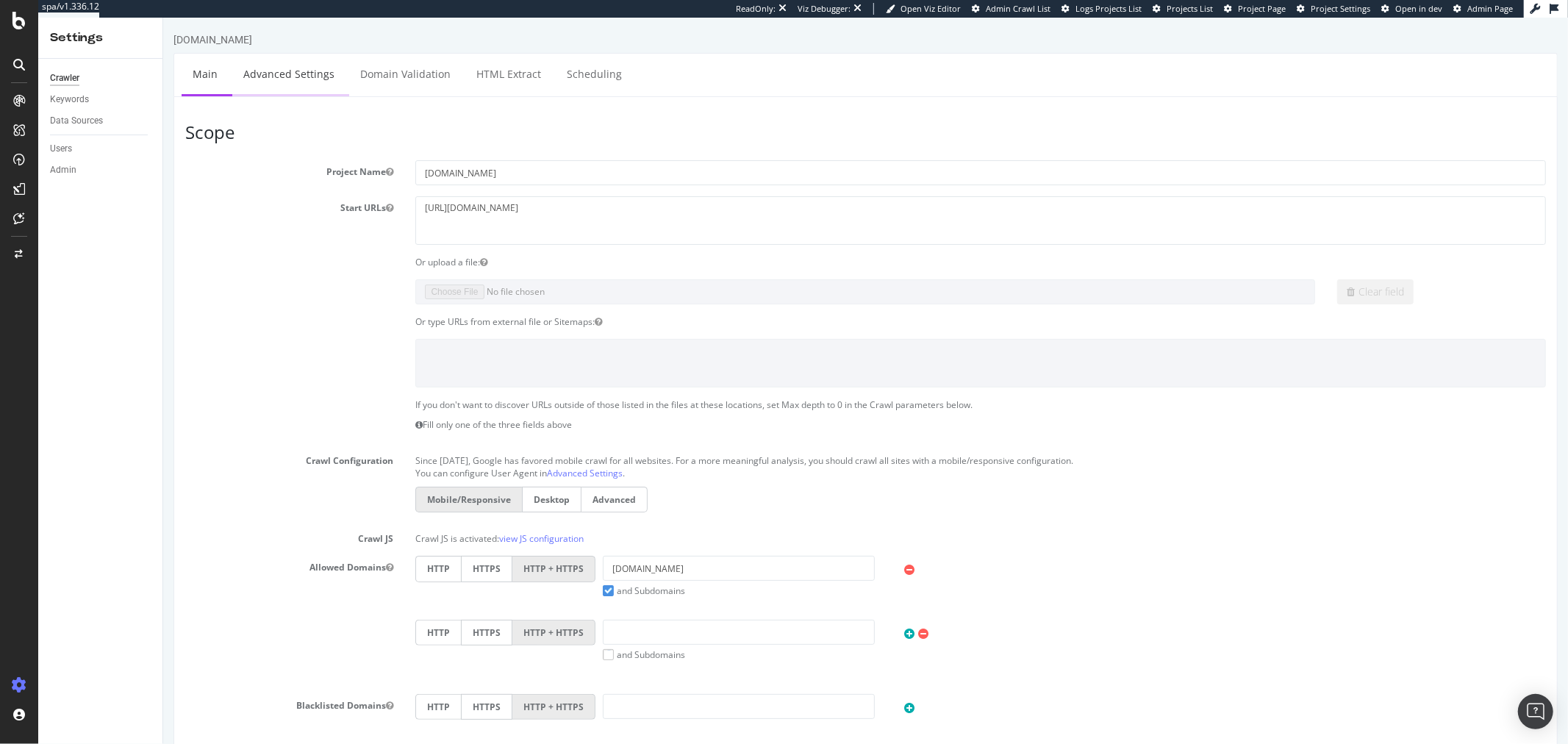
click at [313, 78] on link "Advanced Settings" at bounding box center [288, 74] width 114 height 41
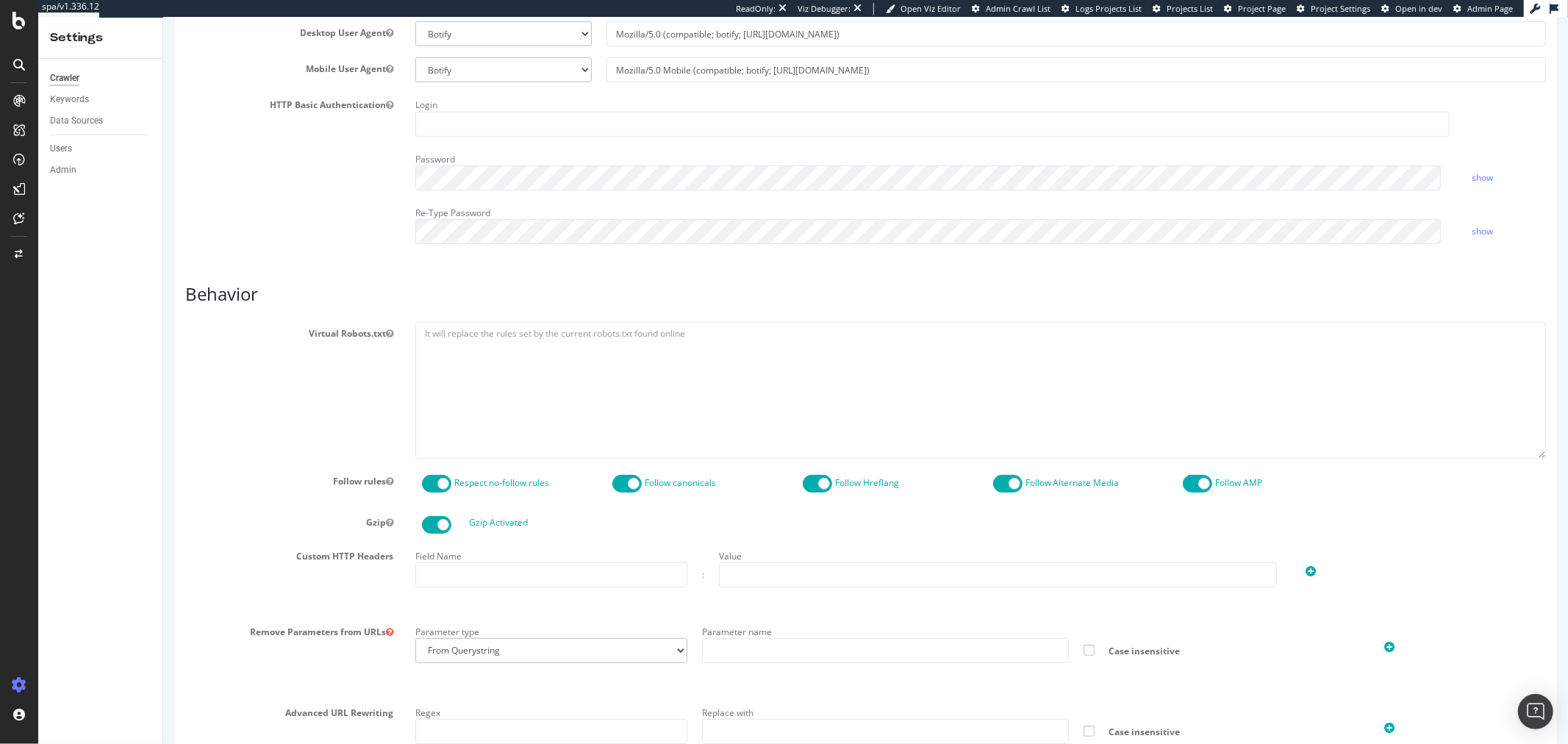
scroll to position [883, 0]
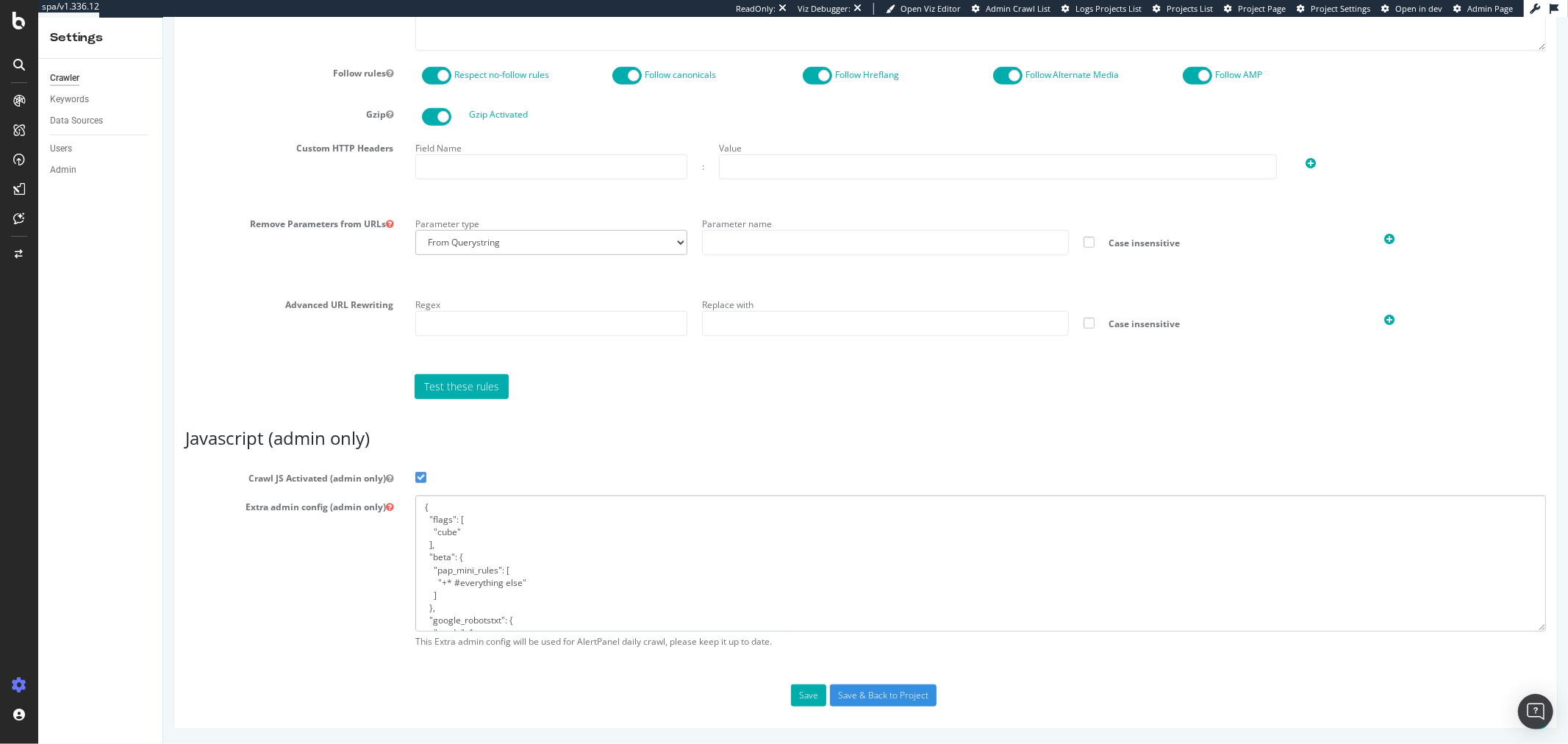
click at [617, 554] on textarea "{ "flags": [ "cube" ], "beta": { "pap_mini_rules": [ "+* #everything else" ] },…" at bounding box center [979, 564] width 1130 height 136
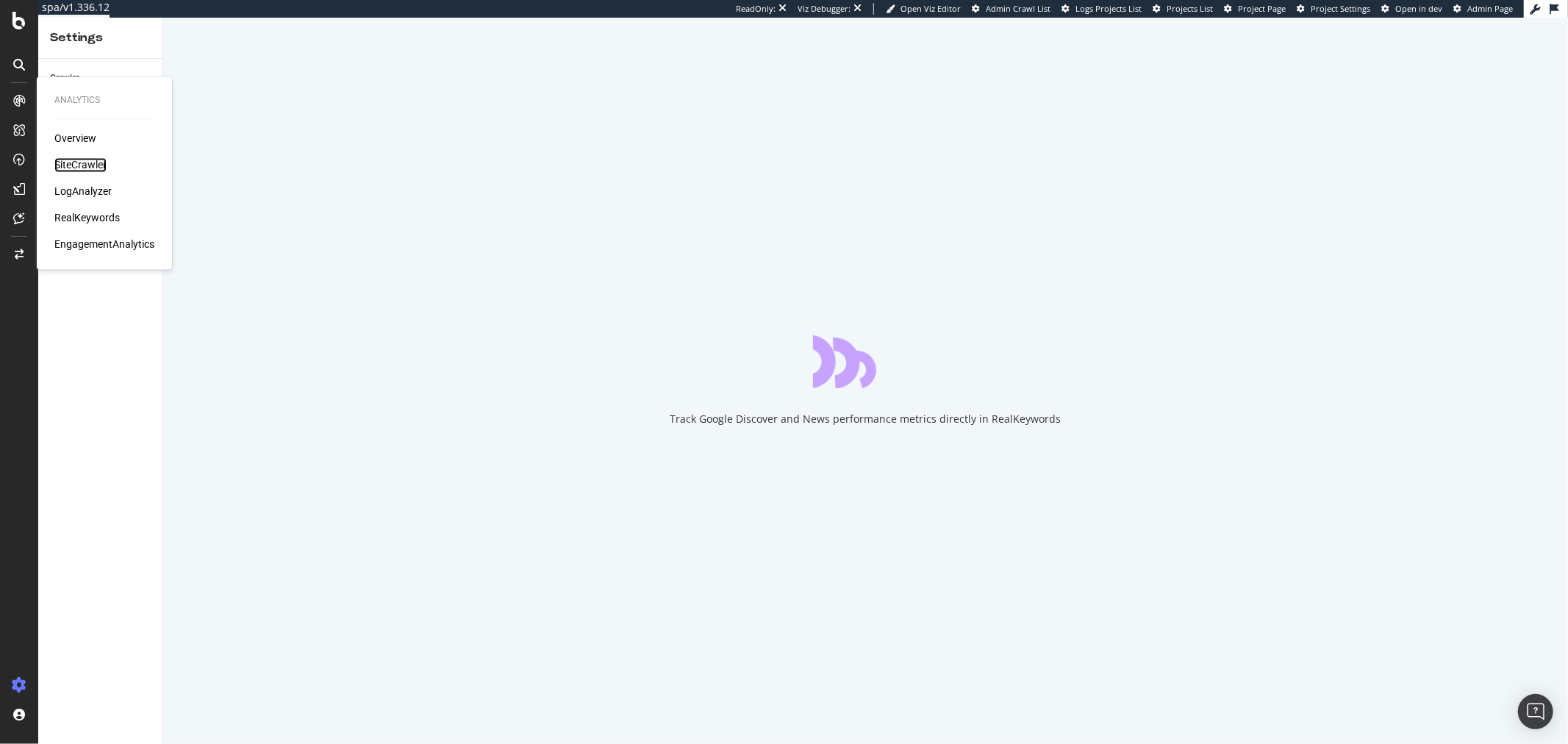
click at [68, 161] on div "SiteCrawler" at bounding box center [80, 165] width 52 height 15
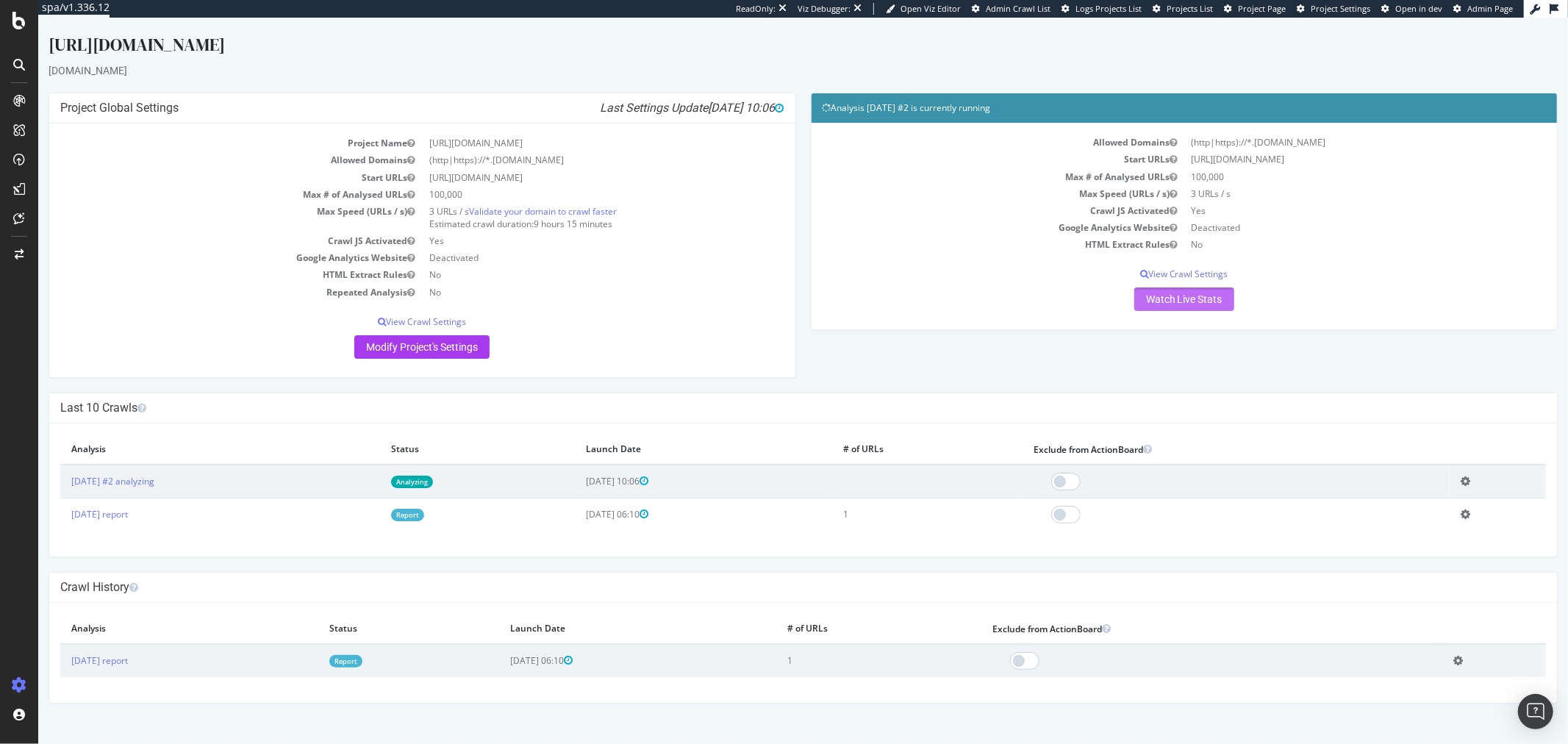
click at [1192, 302] on link "Watch Live Stats" at bounding box center [1183, 299] width 100 height 23
click at [1185, 298] on link "Watch Live Stats" at bounding box center [1183, 299] width 100 height 23
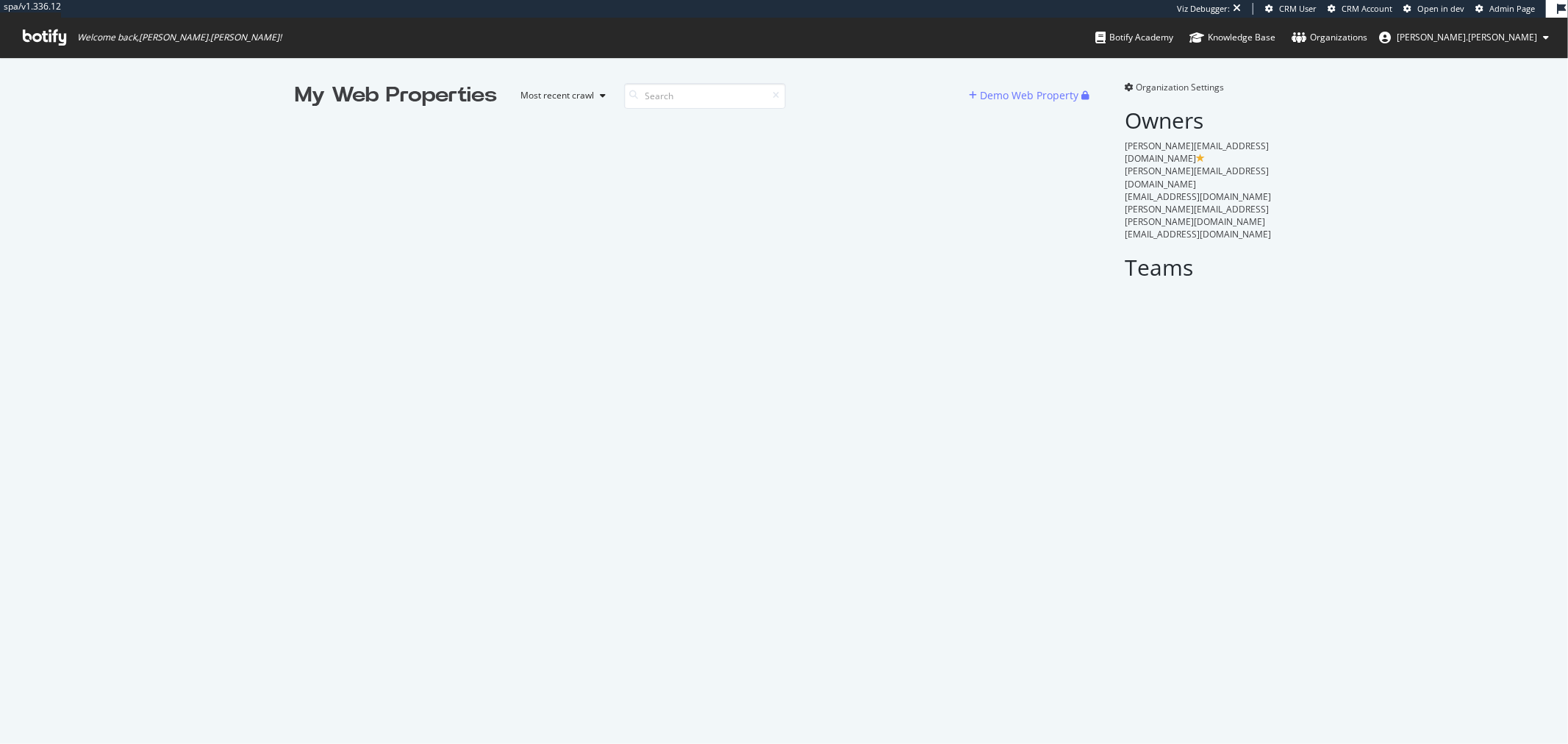
scroll to position [731, 1544]
